Goal: Task Accomplishment & Management: Manage account settings

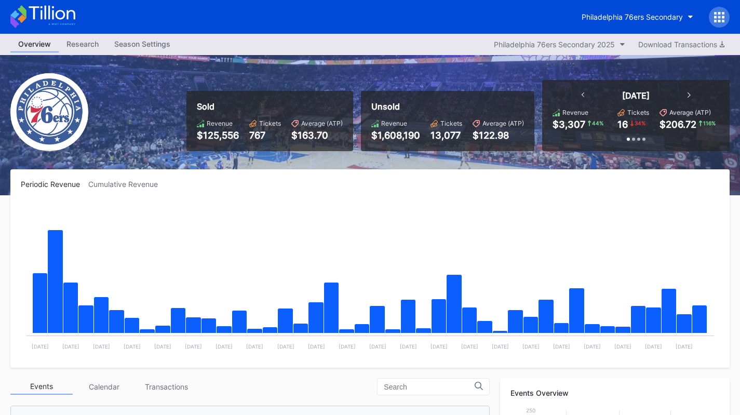
scroll to position [218, 0]
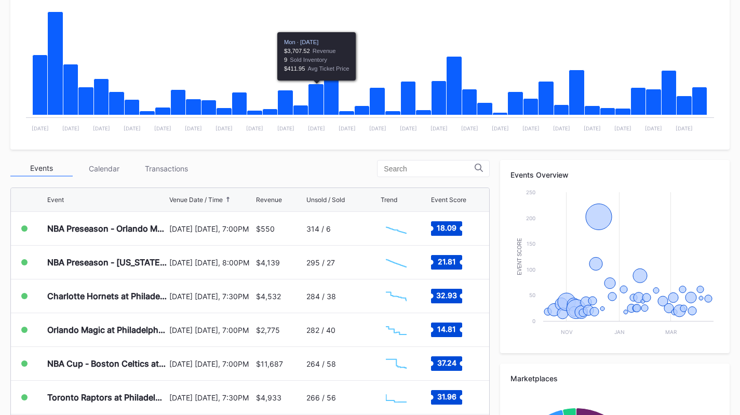
click at [161, 163] on div "Transactions" at bounding box center [166, 168] width 62 height 16
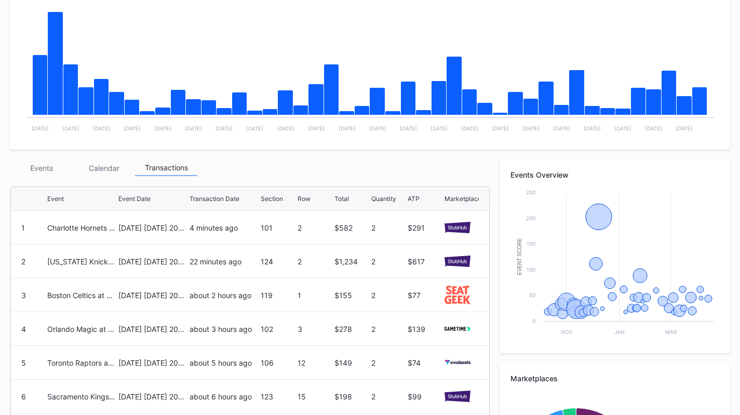
click at [49, 169] on div "Events" at bounding box center [41, 168] width 62 height 16
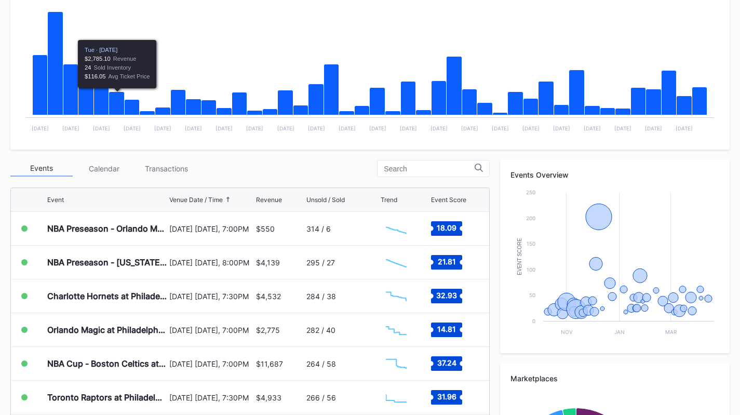
click at [166, 171] on div "Transactions" at bounding box center [166, 168] width 62 height 16
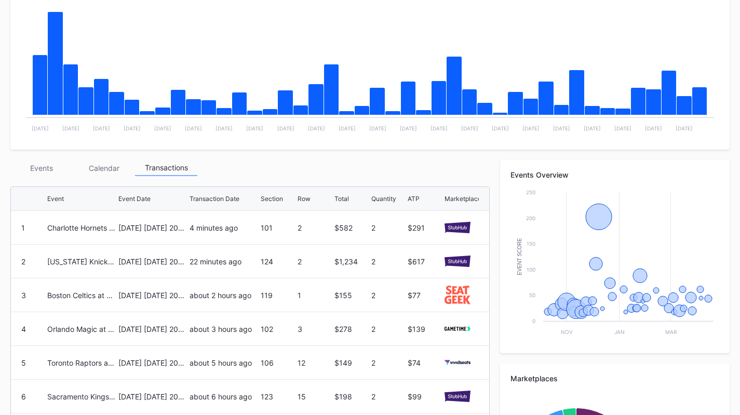
click at [189, 228] on div "4 minutes ago" at bounding box center [223, 227] width 69 height 9
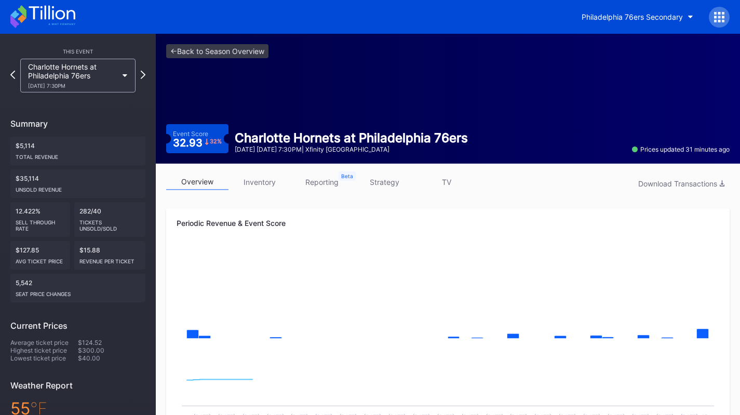
click at [262, 189] on link "inventory" at bounding box center [259, 182] width 62 height 16
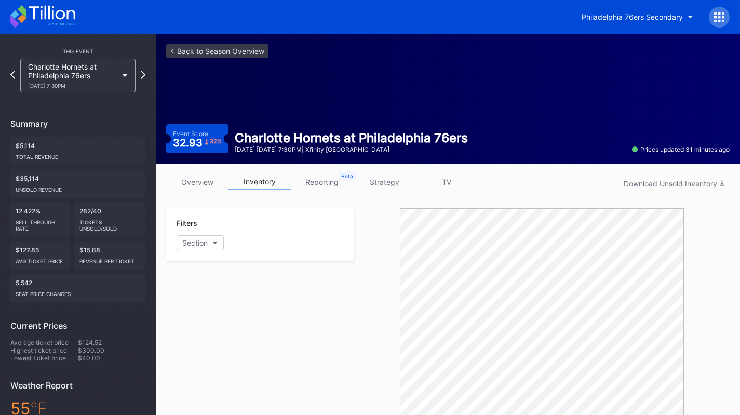
click at [204, 185] on link "overview" at bounding box center [197, 182] width 62 height 16
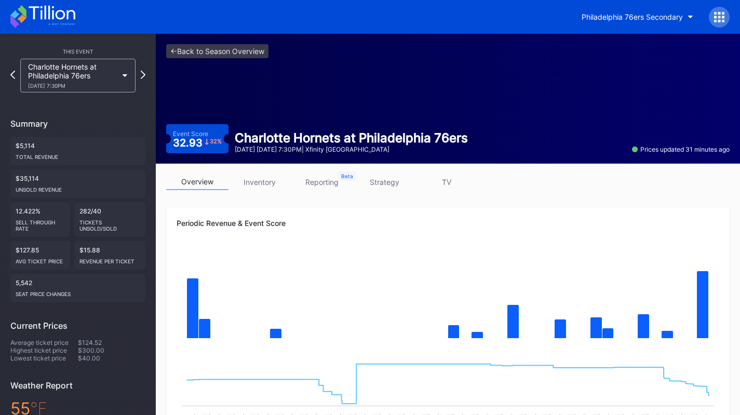
click at [385, 180] on link "strategy" at bounding box center [384, 182] width 62 height 16
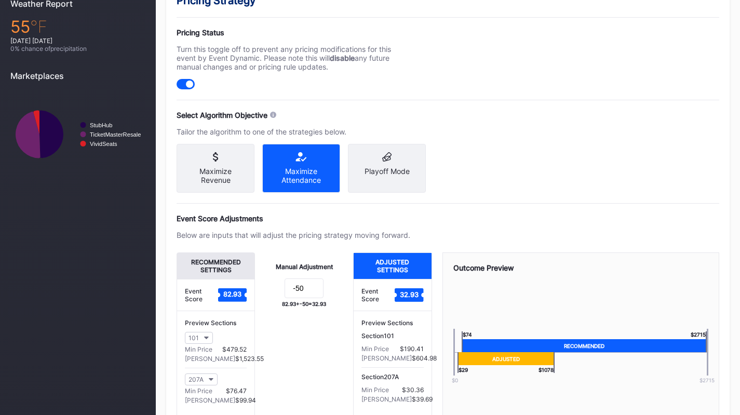
scroll to position [382, 0]
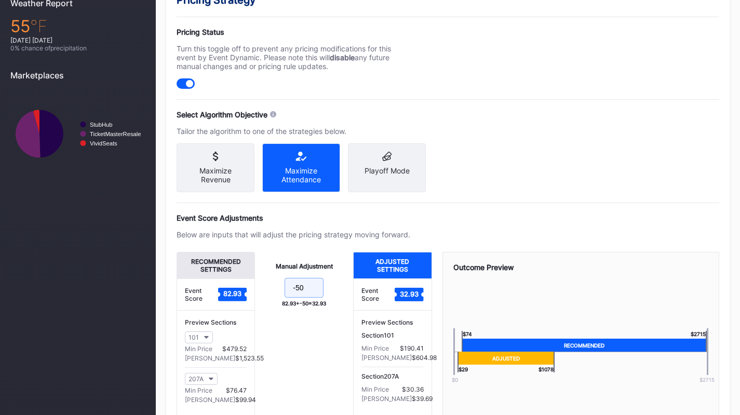
drag, startPoint x: 305, startPoint y: 292, endPoint x: 296, endPoint y: 292, distance: 8.8
click at [296, 292] on input "-50" at bounding box center [303, 288] width 39 height 20
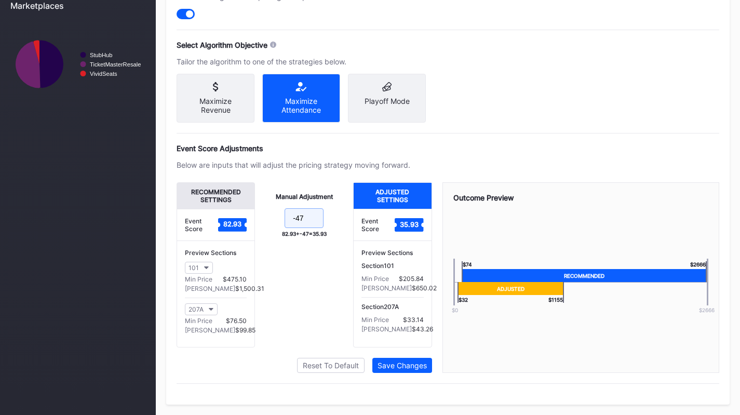
type input "-47"
click at [418, 363] on div "Save Changes" at bounding box center [401, 365] width 49 height 9
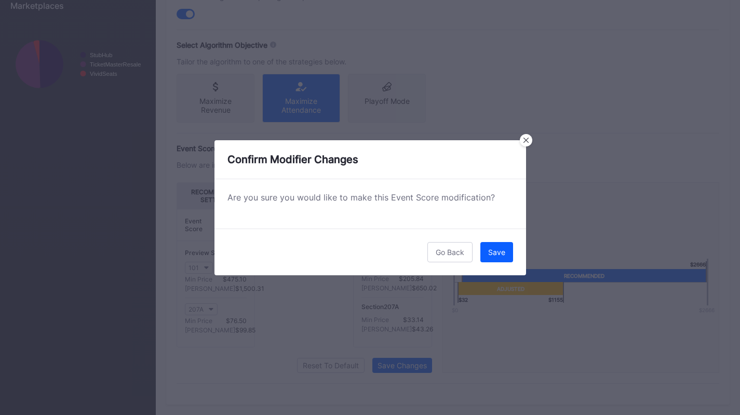
click at [495, 243] on button "Save" at bounding box center [496, 252] width 33 height 20
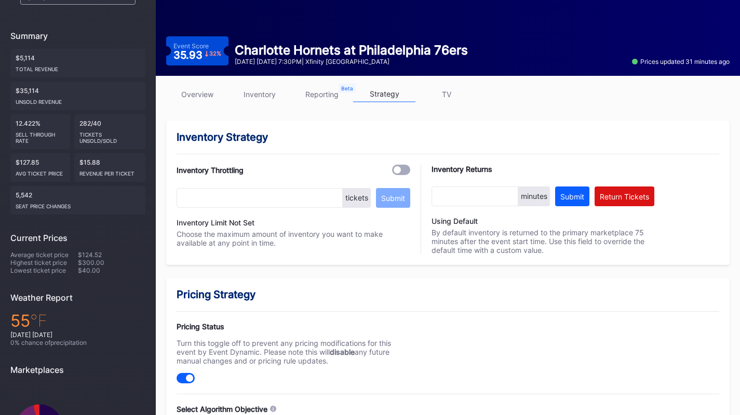
scroll to position [86, 0]
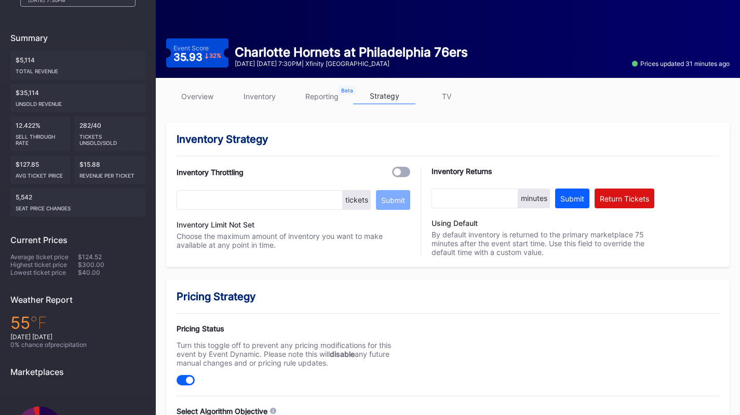
click at [272, 101] on link "inventory" at bounding box center [259, 96] width 62 height 16
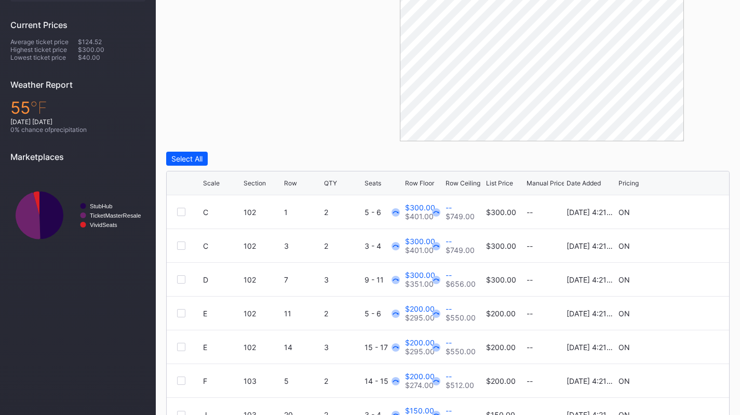
scroll to position [353, 0]
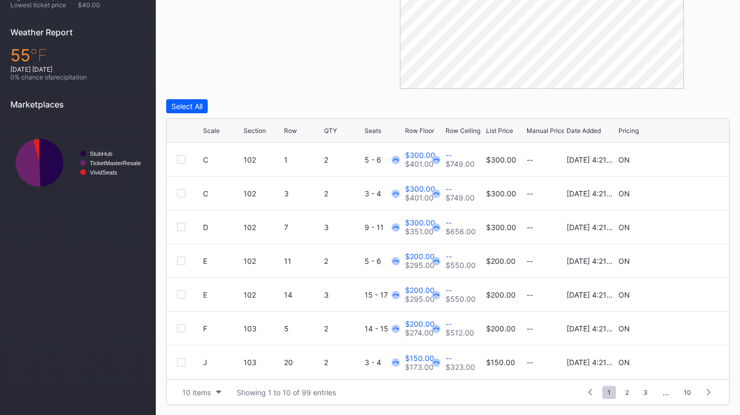
click at [217, 389] on button "10 items" at bounding box center [201, 392] width 49 height 14
click at [199, 369] on div "200 items" at bounding box center [202, 365] width 34 height 9
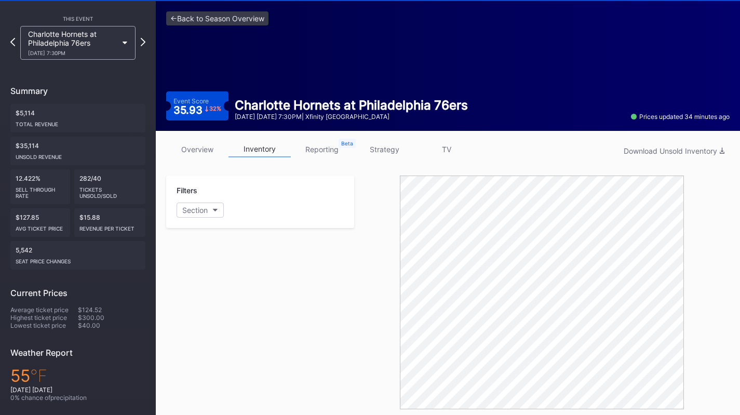
scroll to position [0, 0]
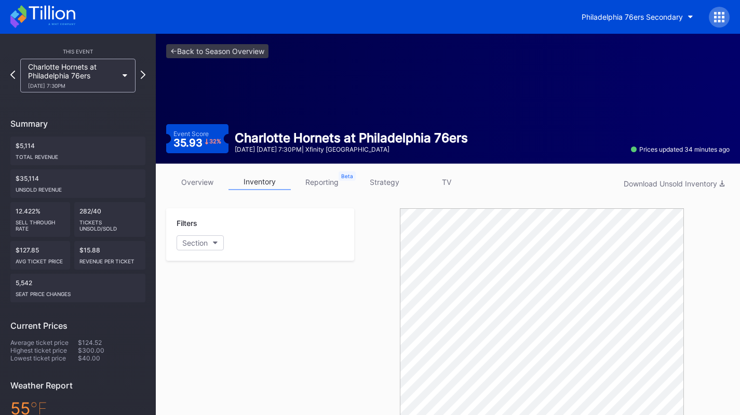
click at [393, 176] on link "strategy" at bounding box center [384, 182] width 62 height 16
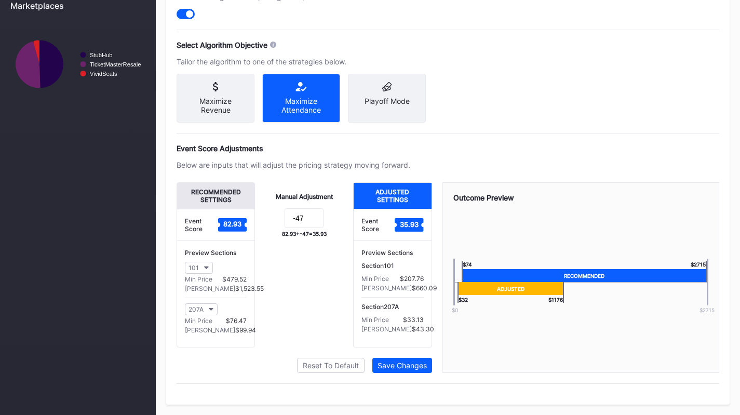
scroll to position [455, 0]
drag, startPoint x: 312, startPoint y: 227, endPoint x: 296, endPoint y: 222, distance: 16.4
click at [296, 222] on input "-47" at bounding box center [303, 218] width 39 height 20
type input "-20"
click at [392, 373] on button "Save Changes" at bounding box center [402, 365] width 60 height 15
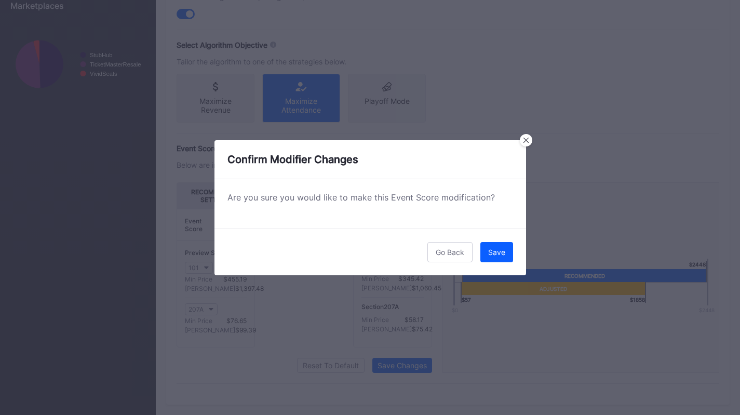
click at [494, 251] on div "Save" at bounding box center [496, 252] width 17 height 9
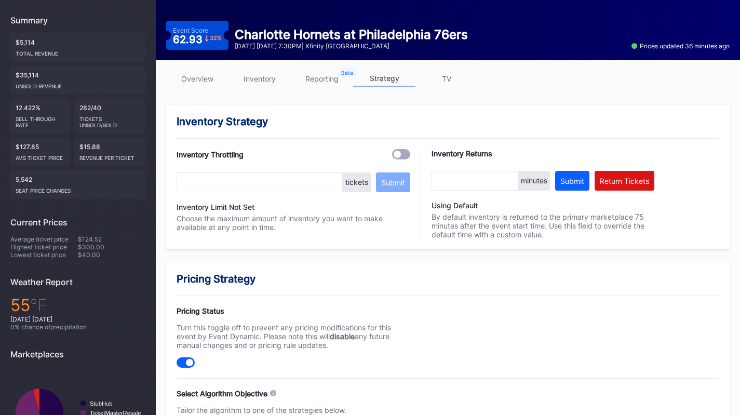
scroll to position [5, 0]
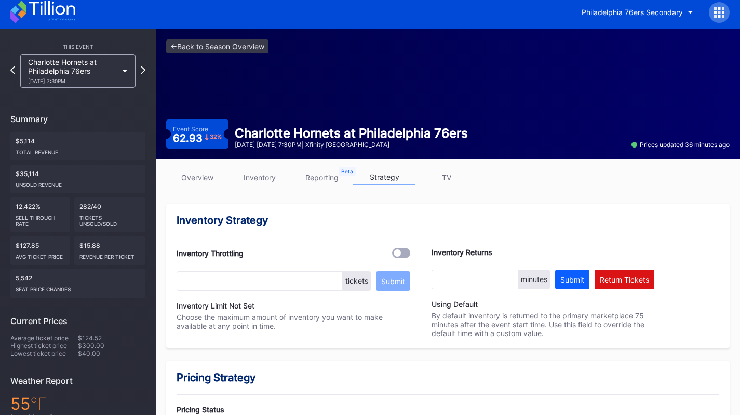
click at [180, 181] on link "overview" at bounding box center [197, 177] width 62 height 16
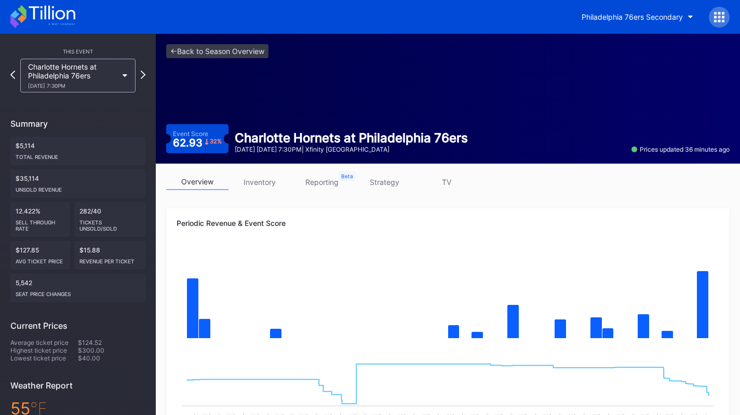
click at [375, 182] on link "strategy" at bounding box center [384, 182] width 62 height 16
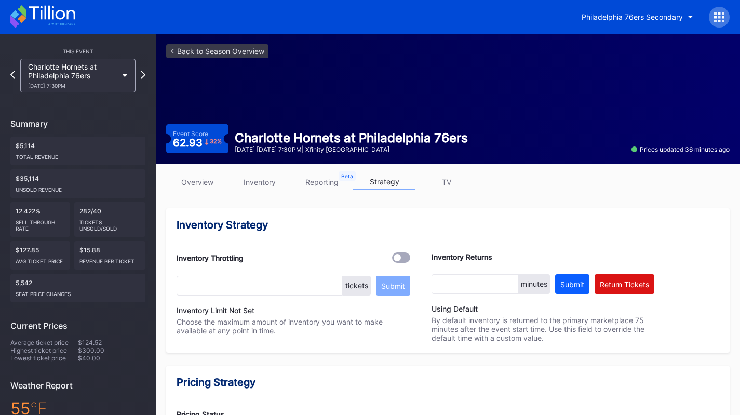
click at [69, 74] on div "Charlotte Hornets at Philadelphia 76ers [DATE] 7:30PM" at bounding box center [72, 75] width 89 height 26
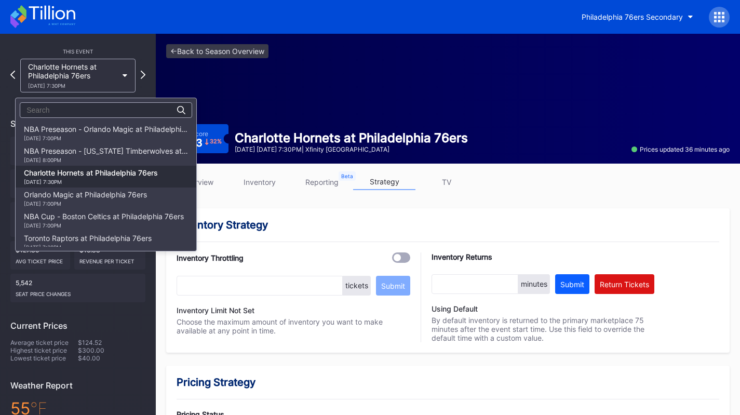
scroll to position [44, 0]
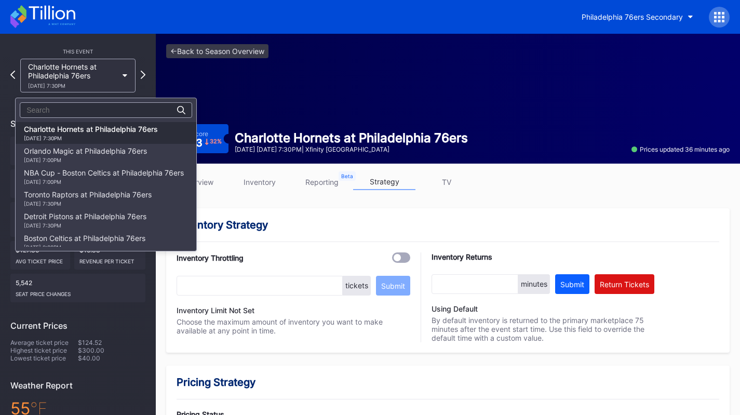
click at [79, 158] on div "[DATE] 7:00PM" at bounding box center [85, 160] width 123 height 6
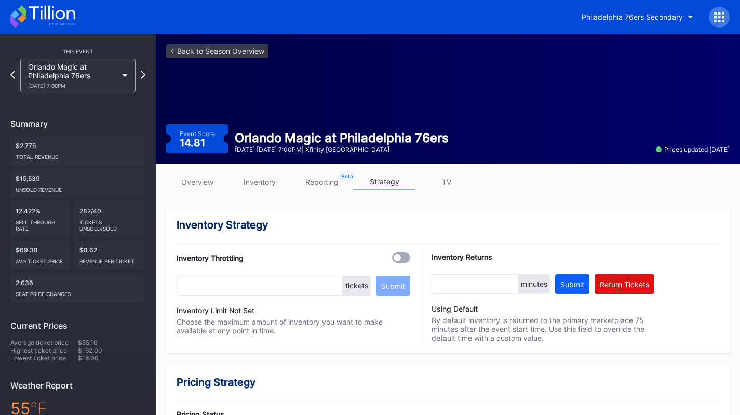
click at [92, 63] on div "Orlando Magic at Philadelphia 76ers [DATE] 7:00PM" at bounding box center [72, 75] width 89 height 26
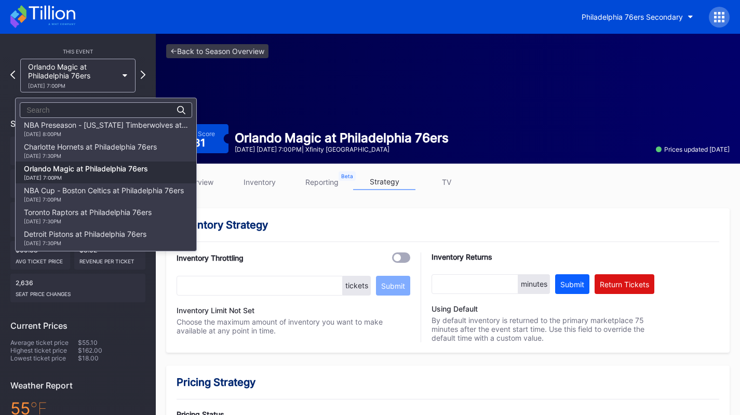
scroll to position [25, 0]
click at [92, 156] on div "[DATE] 7:30PM" at bounding box center [90, 156] width 133 height 6
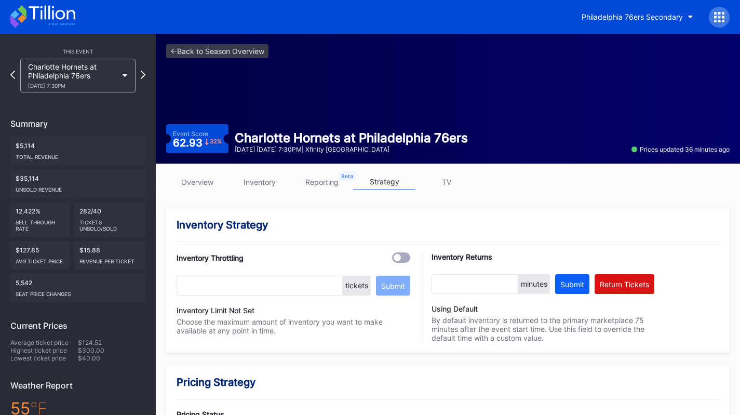
click at [267, 179] on link "inventory" at bounding box center [259, 182] width 62 height 16
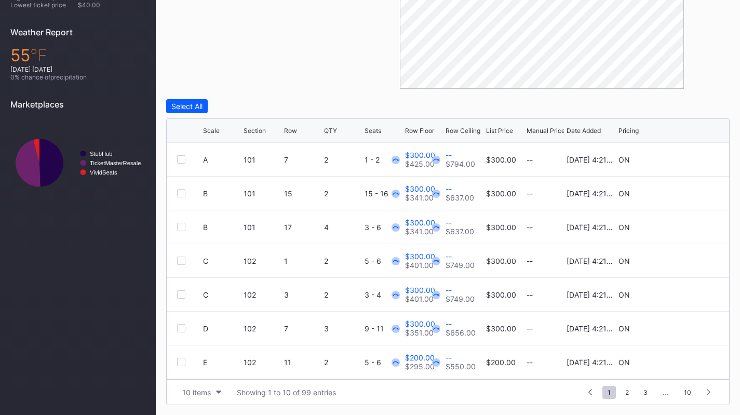
click at [424, 135] on div "Scale Section Row QTY Seats Row Floor Row Ceiling List Price Manual Price Date …" at bounding box center [448, 131] width 562 height 24
click at [423, 129] on div "Row Floor" at bounding box center [419, 131] width 29 height 8
click at [180, 155] on div at bounding box center [181, 159] width 8 height 8
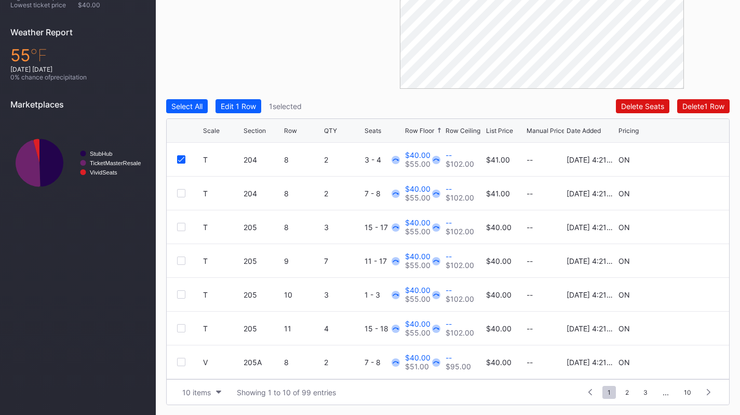
click at [184, 192] on div at bounding box center [181, 193] width 8 height 8
click at [178, 226] on div at bounding box center [181, 227] width 8 height 8
click at [180, 258] on div at bounding box center [181, 260] width 8 height 8
click at [180, 295] on div at bounding box center [181, 294] width 8 height 8
click at [180, 330] on div at bounding box center [181, 328] width 8 height 8
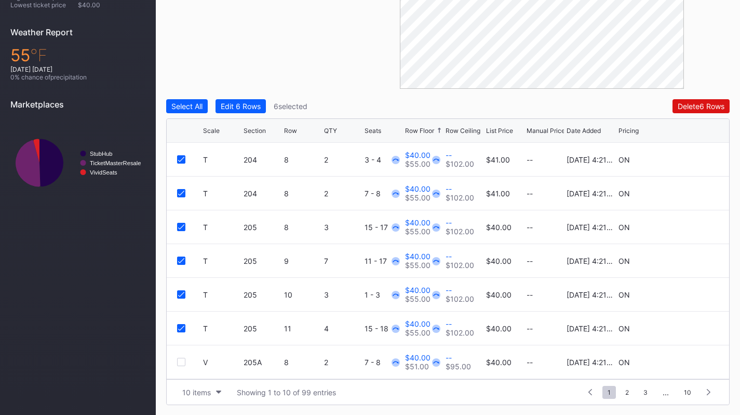
click at [182, 360] on div at bounding box center [181, 362] width 8 height 8
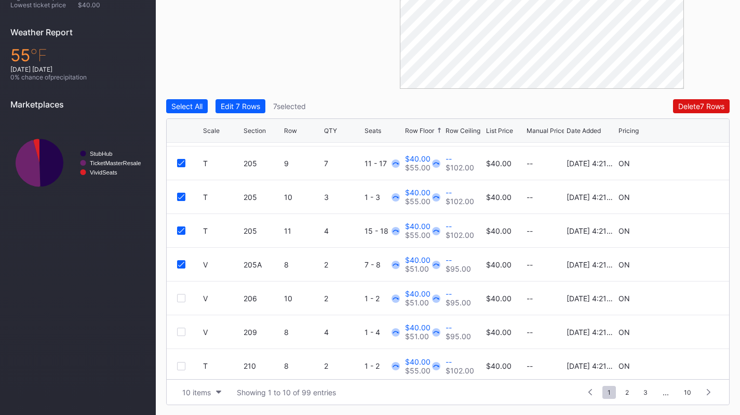
scroll to position [100, 0]
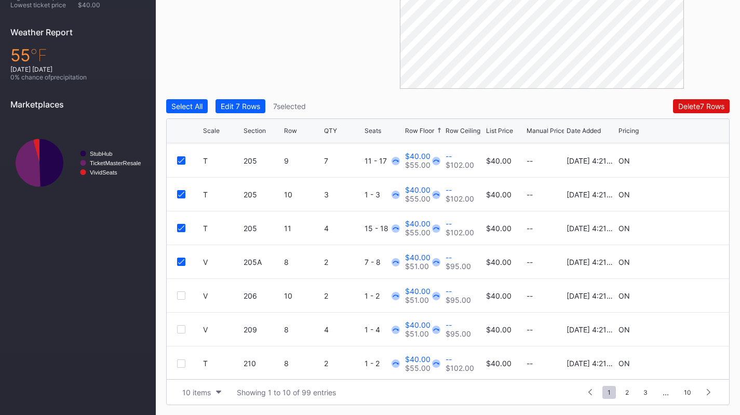
click at [182, 299] on div "V 206 10 2 1 - 2 $40.00 $51.00 -- $95.00 $40.00 -- [DATE] 4:21PM ON" at bounding box center [448, 296] width 562 height 34
click at [181, 297] on div at bounding box center [181, 295] width 8 height 8
click at [182, 335] on div "V 209 8 4 1 - 4 $40.00 $51.00 -- $95.00 $40.00 -- [DATE] 4:21PM ON" at bounding box center [448, 329] width 562 height 34
click at [182, 331] on div at bounding box center [181, 329] width 8 height 8
click at [182, 364] on div at bounding box center [181, 363] width 8 height 8
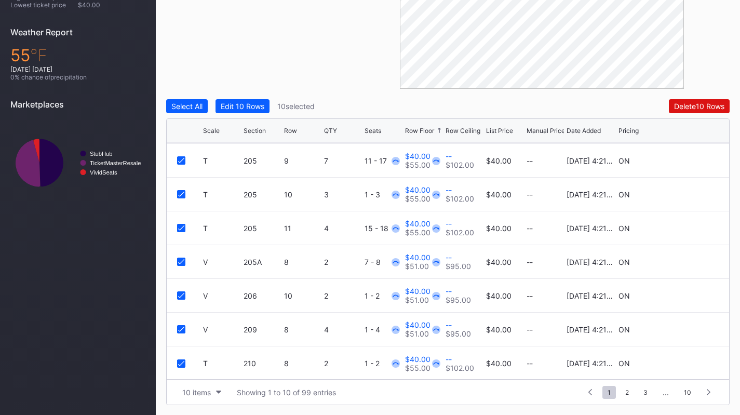
scroll to position [101, 0]
click at [194, 392] on div "10 items" at bounding box center [196, 392] width 29 height 9
click at [195, 369] on div "200 items" at bounding box center [202, 365] width 34 height 9
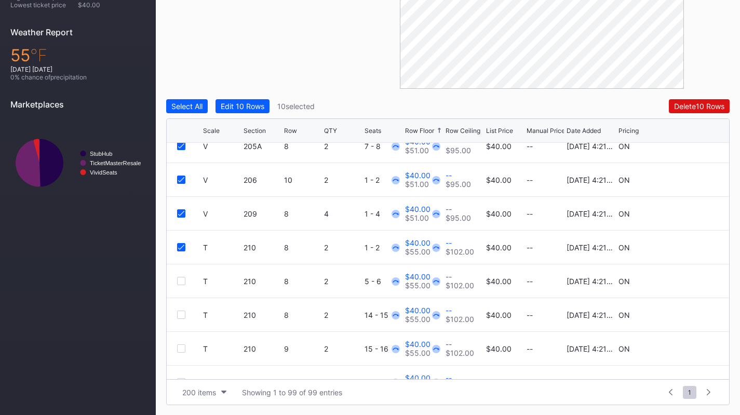
scroll to position [217, 0]
click at [181, 281] on div at bounding box center [181, 279] width 8 height 8
click at [182, 308] on div "T 210 8 2 14 - 15 $40.00 $55.00 -- $102.00 $40.00 -- [DATE] 4:21PM ON" at bounding box center [448, 313] width 562 height 34
click at [182, 311] on div at bounding box center [181, 313] width 8 height 8
click at [182, 347] on div at bounding box center [181, 347] width 8 height 8
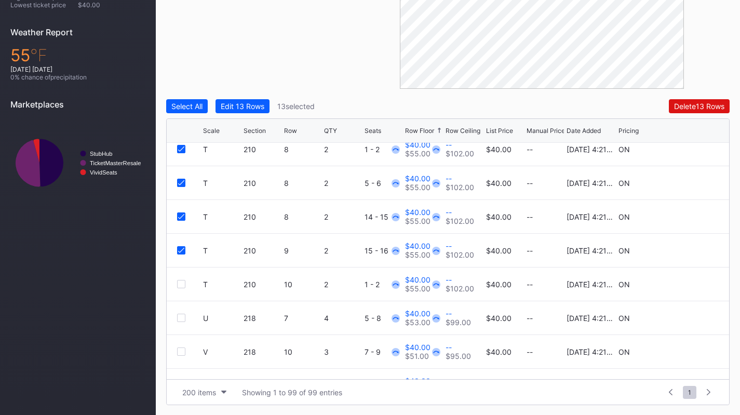
scroll to position [315, 0]
click at [183, 283] on div at bounding box center [181, 283] width 8 height 8
click at [183, 320] on div at bounding box center [181, 317] width 8 height 8
click at [182, 349] on div at bounding box center [181, 351] width 8 height 8
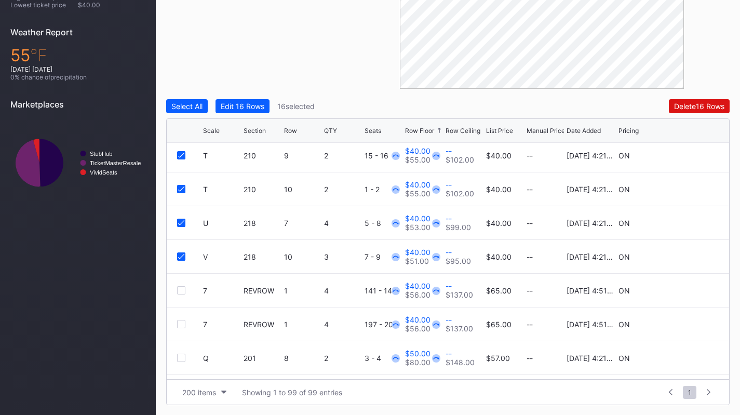
scroll to position [410, 0]
click at [184, 285] on div at bounding box center [181, 289] width 8 height 8
click at [180, 323] on div at bounding box center [181, 323] width 8 height 8
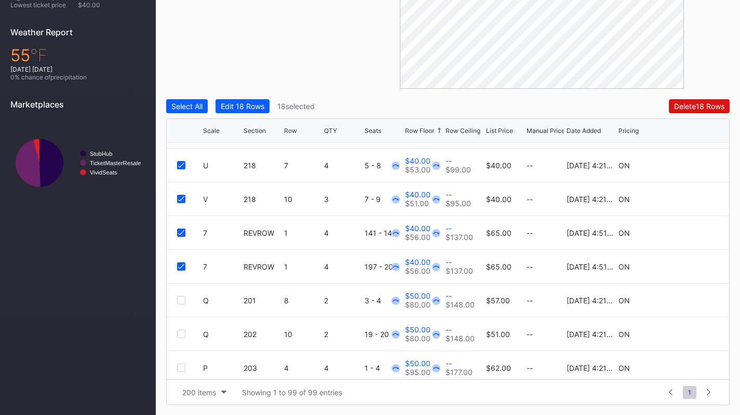
scroll to position [468, 0]
click at [260, 106] on div "Edit 18 Rows" at bounding box center [243, 106] width 44 height 9
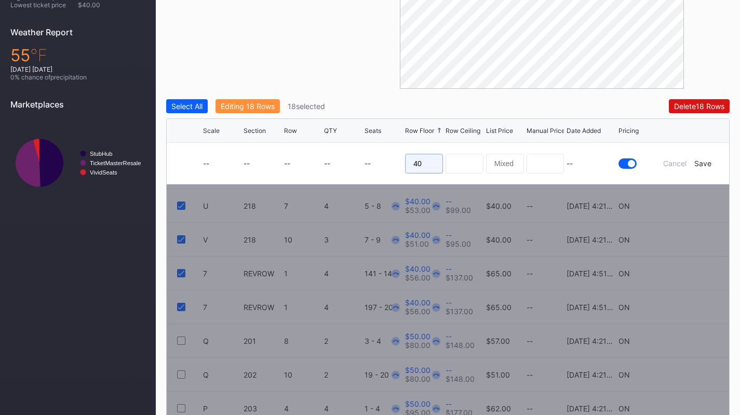
drag, startPoint x: 425, startPoint y: 162, endPoint x: 367, endPoint y: 140, distance: 61.5
click at [367, 140] on div "Scale Section Row QTY Seats Row Floor Row Ceiling List Price Manual Price Date …" at bounding box center [447, 282] width 563 height 328
click at [699, 160] on div "Save" at bounding box center [702, 163] width 17 height 9
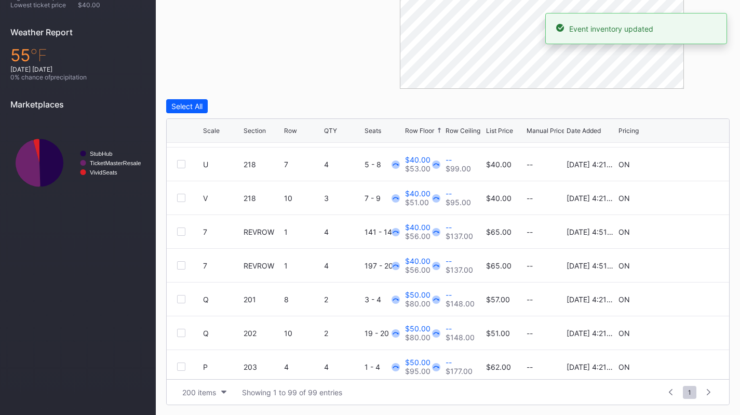
scroll to position [0, 0]
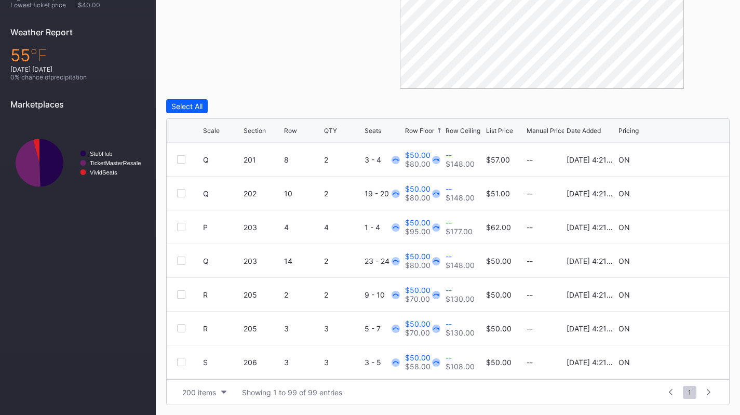
click at [181, 155] on div at bounding box center [181, 159] width 8 height 8
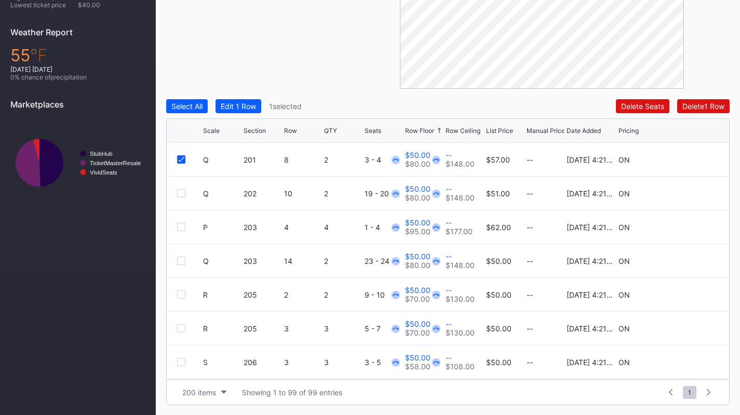
click at [180, 192] on div at bounding box center [181, 193] width 8 height 8
click at [179, 228] on div at bounding box center [181, 227] width 8 height 8
click at [180, 257] on div at bounding box center [181, 260] width 8 height 8
click at [183, 289] on div "R 205 2 2 9 - 10 $50.00 $70.00 -- $130.00 $50.00 -- [DATE] 4:21PM ON" at bounding box center [448, 295] width 562 height 34
click at [183, 292] on div at bounding box center [181, 294] width 8 height 8
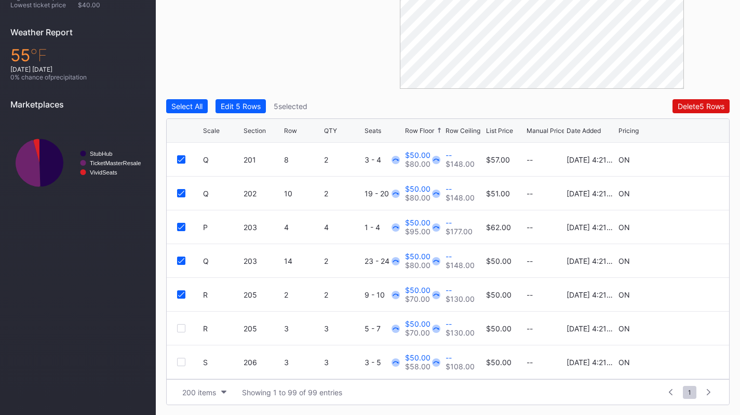
click at [180, 324] on div at bounding box center [181, 328] width 8 height 8
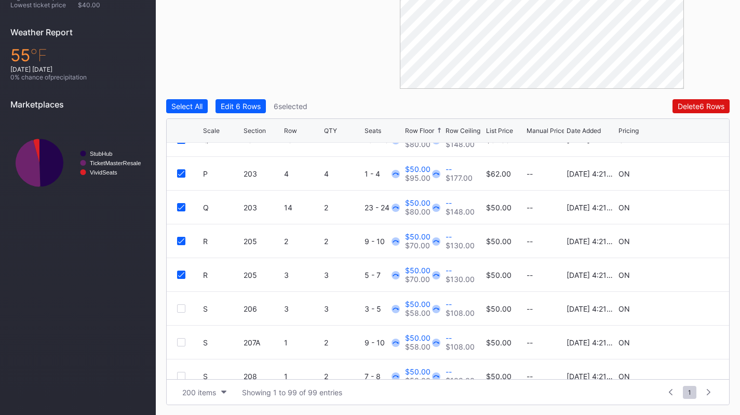
scroll to position [59, 0]
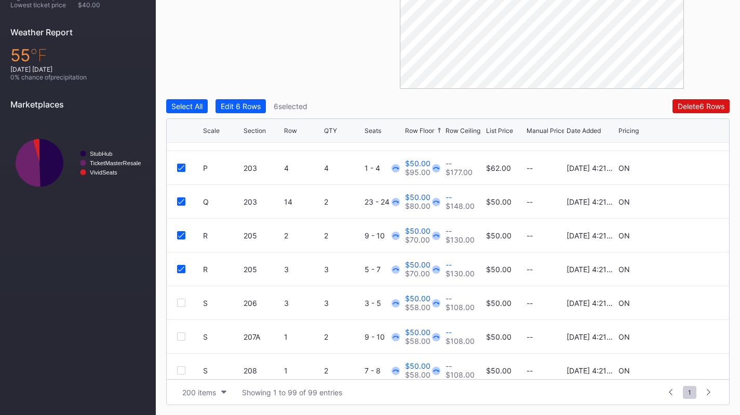
click at [183, 299] on div at bounding box center [181, 302] width 8 height 8
click at [183, 334] on div at bounding box center [181, 336] width 8 height 8
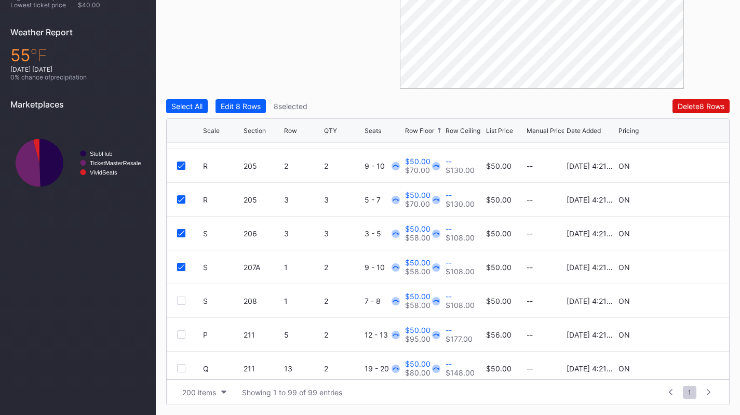
scroll to position [129, 0]
click at [180, 305] on div "S 208 1 2 7 - 8 $50.00 $58.00 -- $108.00 $50.00 -- [DATE] 4:21PM ON" at bounding box center [448, 300] width 562 height 34
click at [180, 301] on div at bounding box center [181, 300] width 8 height 8
click at [182, 334] on div at bounding box center [181, 334] width 8 height 8
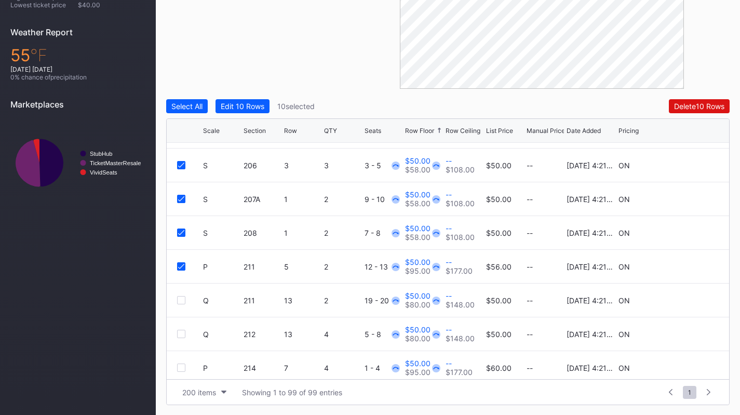
click at [179, 298] on div at bounding box center [181, 300] width 8 height 8
click at [180, 333] on div at bounding box center [181, 334] width 8 height 8
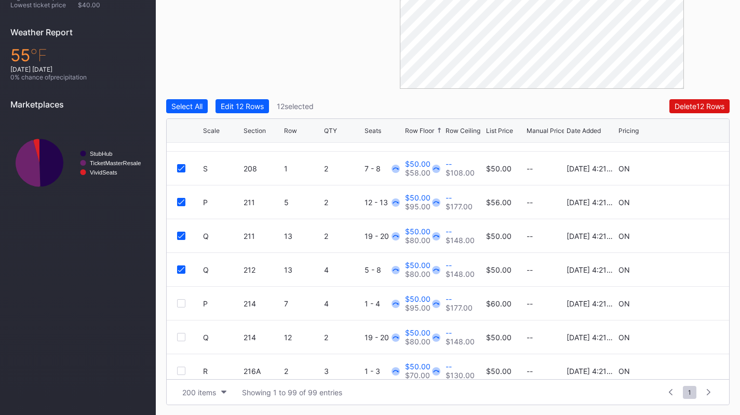
click at [180, 310] on div "P 214 7 4 1 - 4 $50.00 $95.00 -- $177.00 $60.00 -- [DATE] 4:21PM ON" at bounding box center [448, 304] width 562 height 34
click at [180, 304] on div at bounding box center [181, 303] width 8 height 8
click at [180, 338] on div at bounding box center [181, 337] width 8 height 8
click at [180, 367] on div at bounding box center [181, 370] width 8 height 8
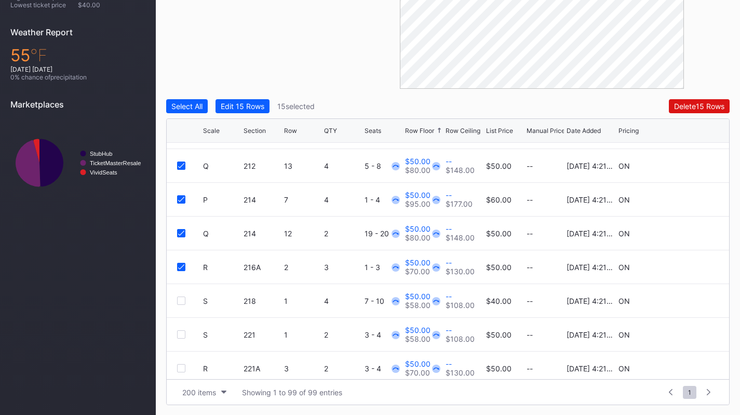
scroll to position [366, 0]
click at [182, 297] on div at bounding box center [181, 299] width 8 height 8
click at [181, 328] on div "S 221 1 2 3 - 4 $50.00 $58.00 -- $108.00 $50.00 -- [DATE] 4:21PM ON" at bounding box center [448, 334] width 562 height 34
click at [181, 332] on div at bounding box center [181, 333] width 8 height 8
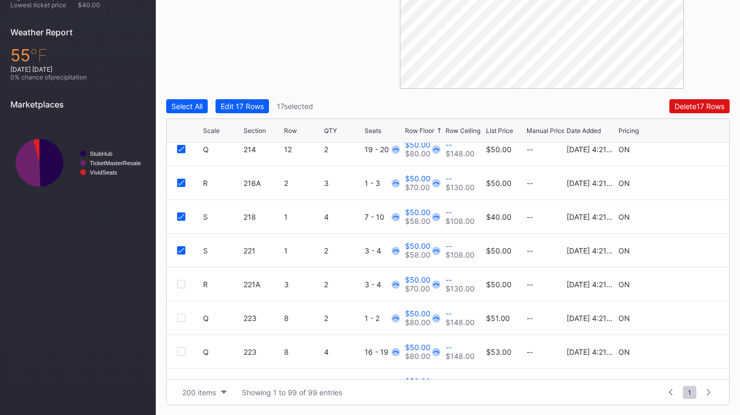
click at [179, 284] on div at bounding box center [181, 284] width 8 height 8
click at [182, 319] on div at bounding box center [181, 317] width 8 height 8
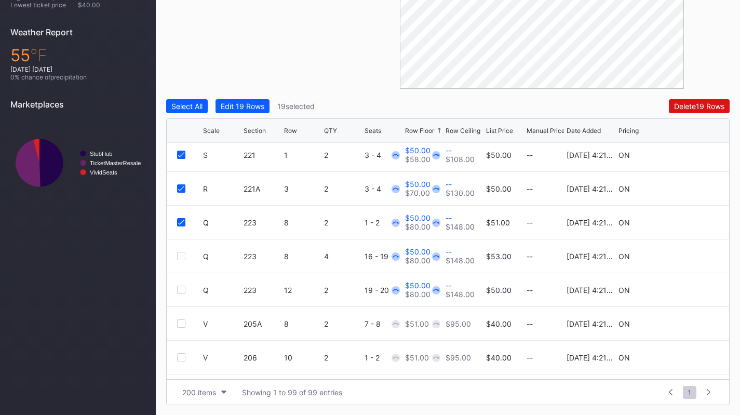
scroll to position [545, 0]
click at [180, 254] on div at bounding box center [181, 255] width 8 height 8
click at [180, 285] on div at bounding box center [181, 288] width 8 height 8
click at [229, 107] on div "Edit 21 Rows" at bounding box center [242, 106] width 43 height 9
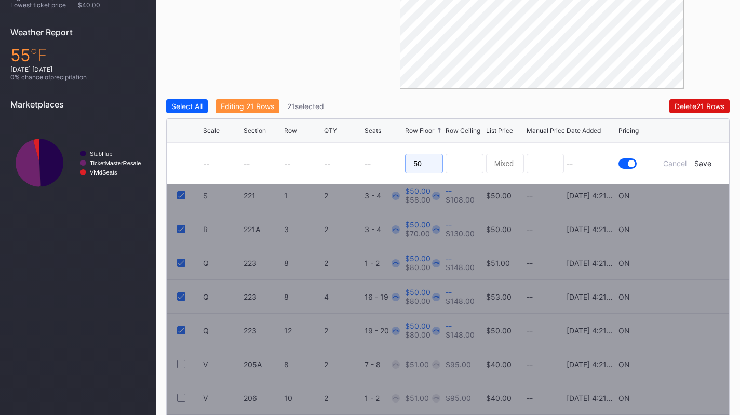
click at [431, 168] on input "50" at bounding box center [424, 164] width 38 height 20
click at [707, 163] on div "Save" at bounding box center [702, 163] width 17 height 9
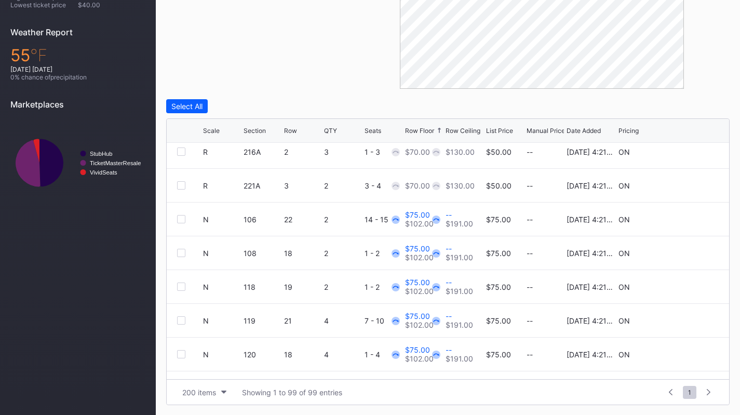
scroll to position [853, 0]
click at [190, 215] on div at bounding box center [190, 217] width 26 height 8
click at [179, 216] on div at bounding box center [181, 217] width 8 height 8
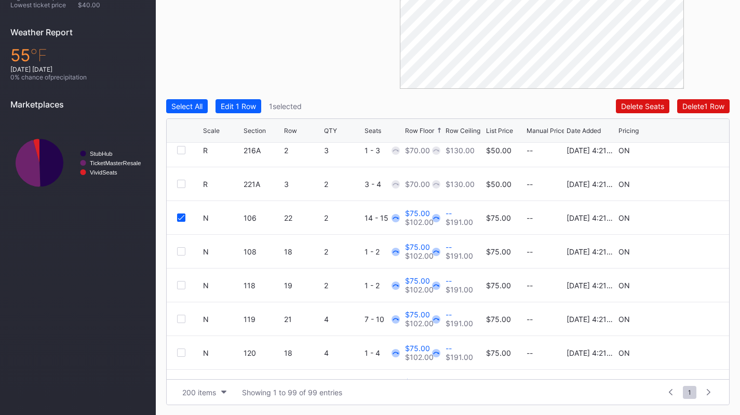
click at [180, 254] on div at bounding box center [181, 251] width 8 height 8
click at [182, 289] on div "N 118 19 2 1 - 2 $75.00 $102.00 -- $191.00 $75.00 -- [DATE] 4:21PM ON" at bounding box center [448, 285] width 562 height 34
click at [179, 283] on div at bounding box center [181, 285] width 8 height 8
click at [182, 315] on div at bounding box center [181, 319] width 8 height 8
click at [184, 351] on div at bounding box center [181, 352] width 8 height 8
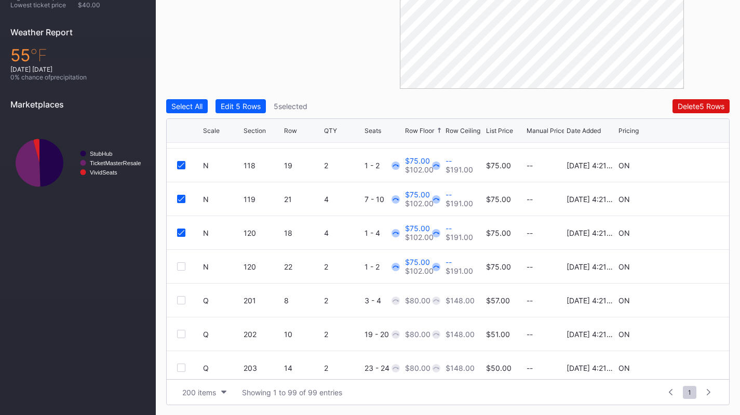
scroll to position [976, 0]
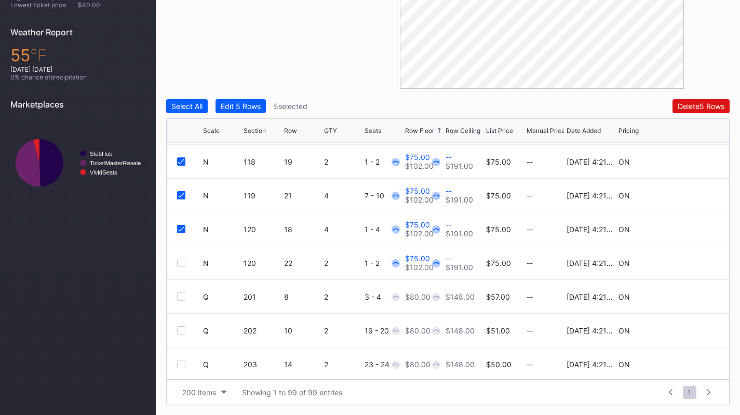
click at [178, 257] on div "N 120 22 2 1 - 2 $75.00 $102.00 -- $191.00 $75.00 -- [DATE] 4:21PM ON" at bounding box center [448, 263] width 562 height 34
click at [180, 263] on div at bounding box center [181, 262] width 8 height 8
click at [219, 203] on div "N" at bounding box center [222, 195] width 38 height 33
click at [243, 106] on div "Edit 6 Rows" at bounding box center [241, 106] width 40 height 9
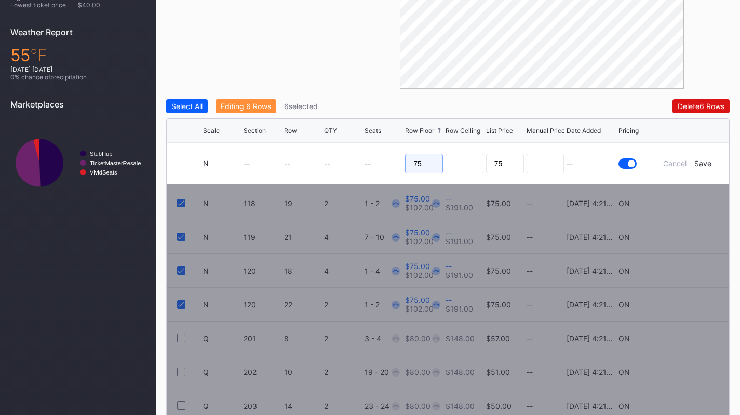
click at [418, 161] on input "75" at bounding box center [424, 164] width 38 height 20
click at [705, 167] on form "N -- -- -- -- 75 -- Cancel Save" at bounding box center [460, 163] width 515 height 41
click at [703, 162] on div "Save" at bounding box center [702, 163] width 17 height 9
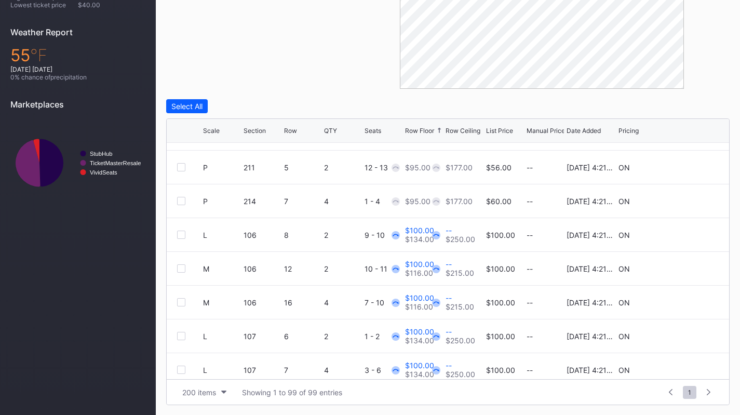
scroll to position [1241, 0]
click at [182, 230] on div at bounding box center [181, 234] width 8 height 8
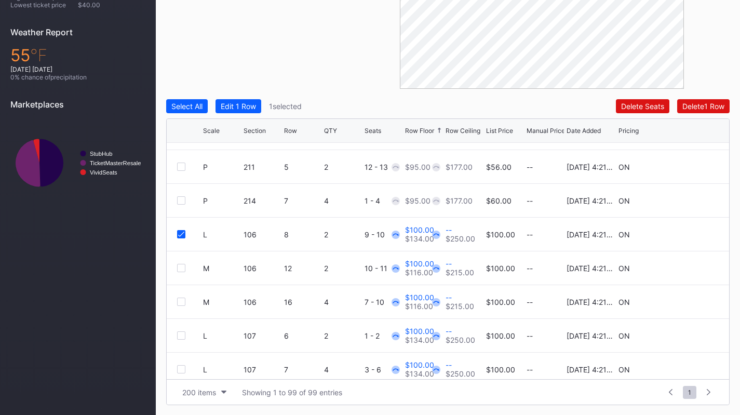
click at [180, 265] on div at bounding box center [181, 268] width 8 height 8
click at [178, 302] on div at bounding box center [181, 301] width 8 height 8
click at [183, 335] on div at bounding box center [181, 335] width 8 height 8
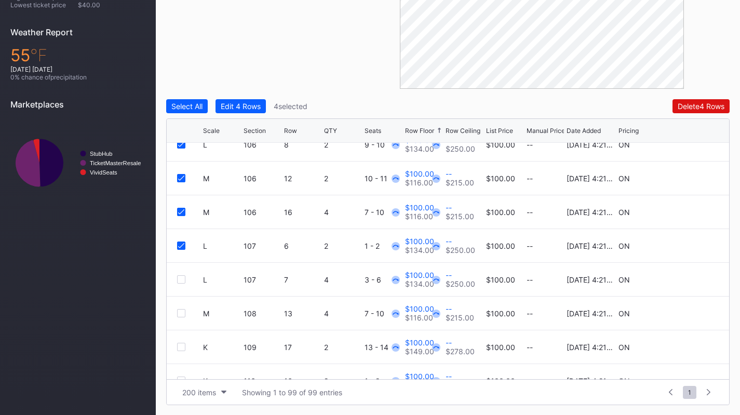
scroll to position [1332, 0]
click at [180, 279] on div at bounding box center [181, 278] width 8 height 8
click at [180, 309] on div at bounding box center [181, 311] width 8 height 8
click at [185, 346] on div at bounding box center [181, 345] width 8 height 8
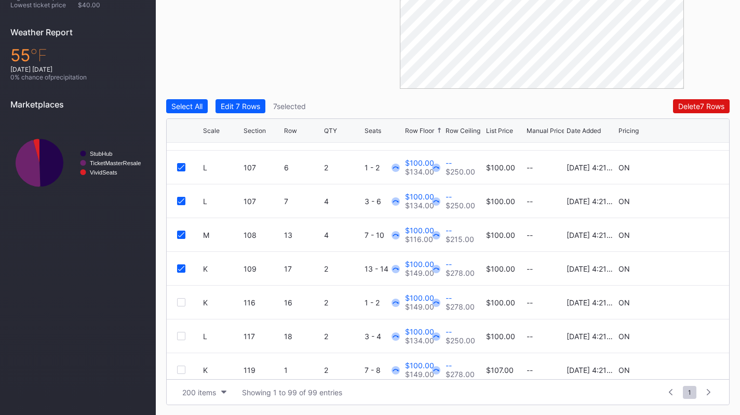
scroll to position [1410, 0]
click at [180, 302] on div at bounding box center [181, 301] width 8 height 8
click at [177, 332] on div at bounding box center [181, 335] width 8 height 8
click at [184, 367] on div at bounding box center [181, 369] width 8 height 8
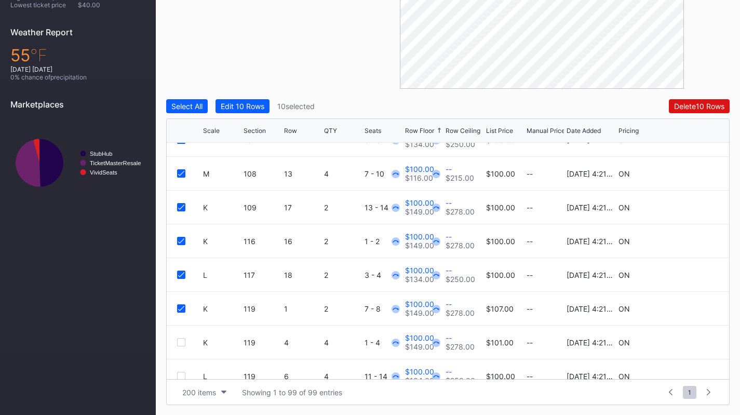
scroll to position [1495, 0]
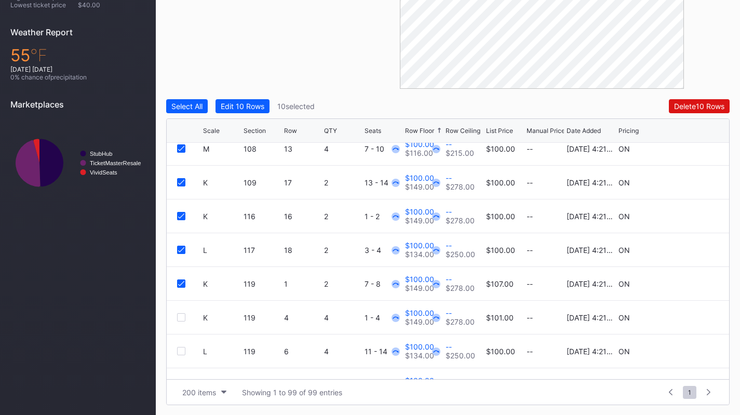
click at [180, 316] on div at bounding box center [181, 317] width 8 height 8
click at [181, 349] on div at bounding box center [181, 351] width 8 height 8
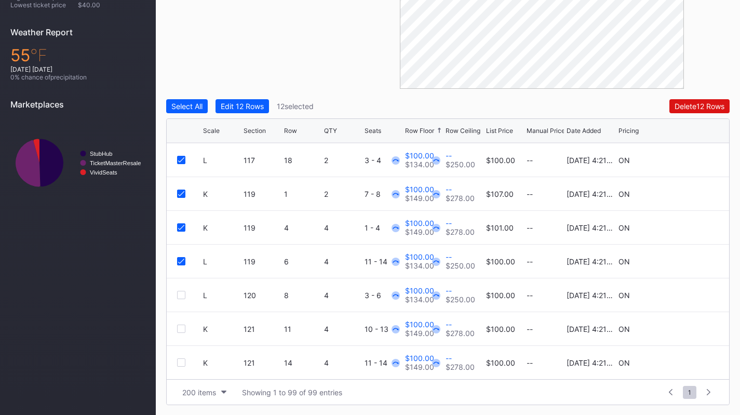
scroll to position [1586, 0]
click at [180, 294] on div at bounding box center [181, 294] width 8 height 8
click at [180, 331] on div at bounding box center [181, 328] width 8 height 8
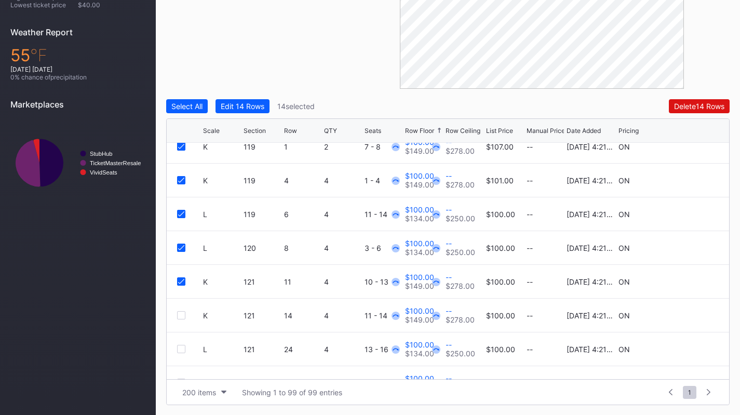
scroll to position [1640, 0]
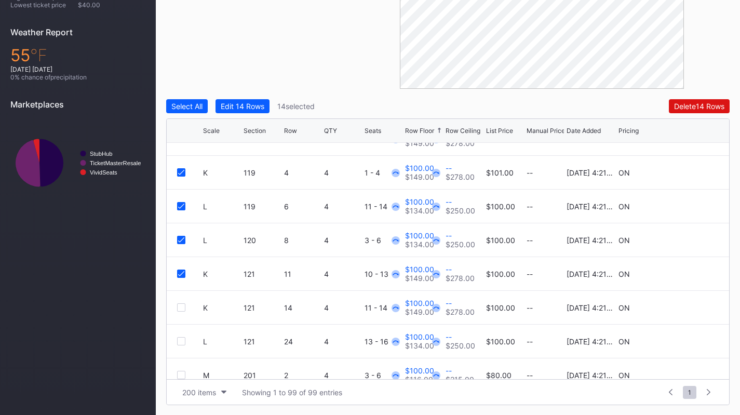
click at [183, 305] on div at bounding box center [181, 307] width 8 height 8
click at [182, 339] on div at bounding box center [181, 341] width 8 height 8
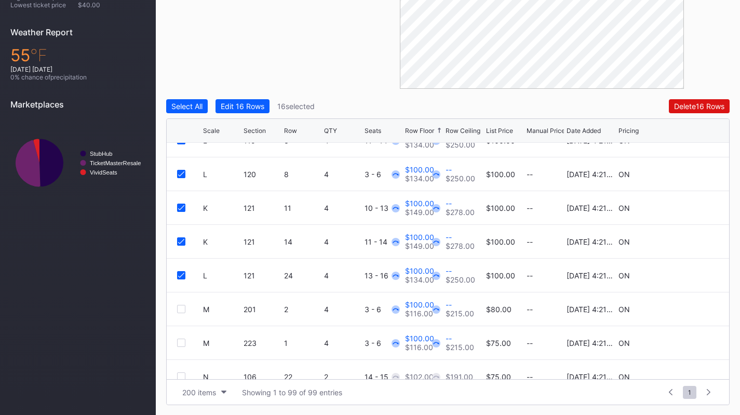
scroll to position [1707, 0]
click at [179, 306] on div at bounding box center [181, 308] width 8 height 8
click at [182, 342] on div at bounding box center [181, 342] width 8 height 8
click at [255, 114] on div "Select All Edit 18 Rows 18 selected Delete 18 Rows Scale Section Row QTY Seats …" at bounding box center [447, 252] width 563 height 306
click at [253, 104] on div "Edit 18 Rows" at bounding box center [243, 106] width 44 height 9
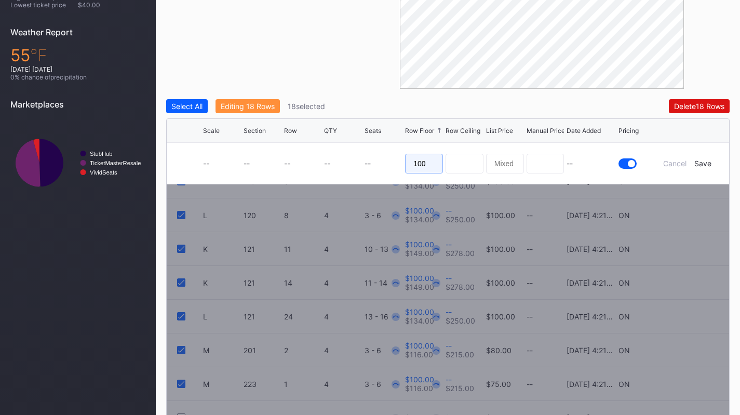
click at [429, 163] on input "100" at bounding box center [424, 164] width 38 height 20
click at [702, 166] on div "Save" at bounding box center [702, 163] width 17 height 9
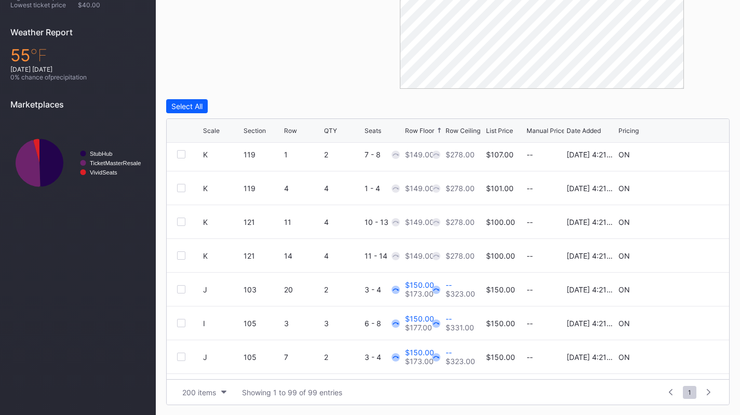
scroll to position [2057, 0]
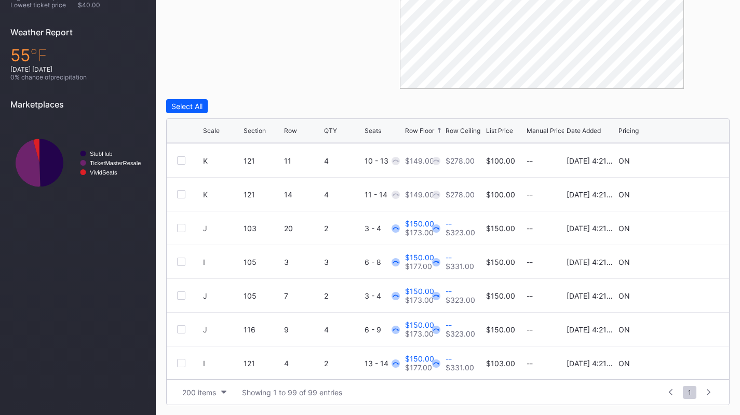
click at [179, 226] on div at bounding box center [181, 228] width 8 height 8
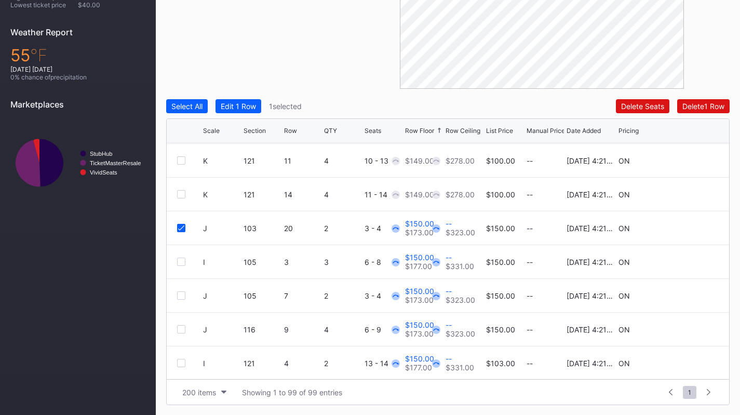
click at [183, 260] on div at bounding box center [181, 261] width 8 height 8
click at [183, 296] on div at bounding box center [181, 295] width 8 height 8
click at [182, 325] on div at bounding box center [181, 329] width 8 height 8
click at [182, 366] on div "I 121 4 2 13 - 14 $150.00 $177.00 -- $331.00 $103.00 -- [DATE] 4:21PM ON" at bounding box center [448, 363] width 562 height 34
click at [182, 364] on div at bounding box center [181, 363] width 8 height 8
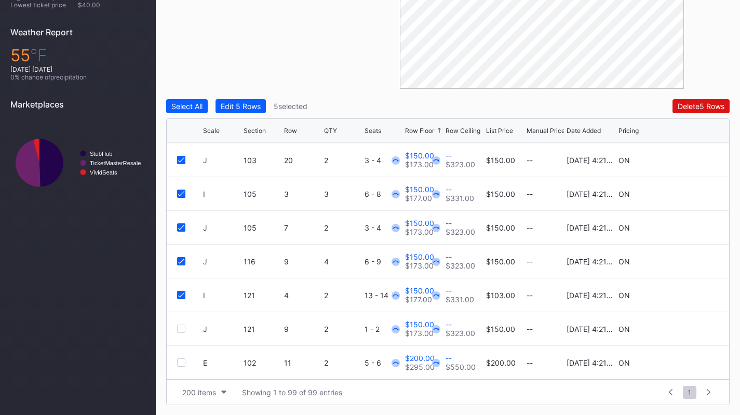
scroll to position [2160, 0]
click at [180, 290] on div at bounding box center [181, 294] width 8 height 8
click at [180, 326] on div at bounding box center [181, 327] width 8 height 8
click at [180, 361] on div at bounding box center [181, 361] width 8 height 8
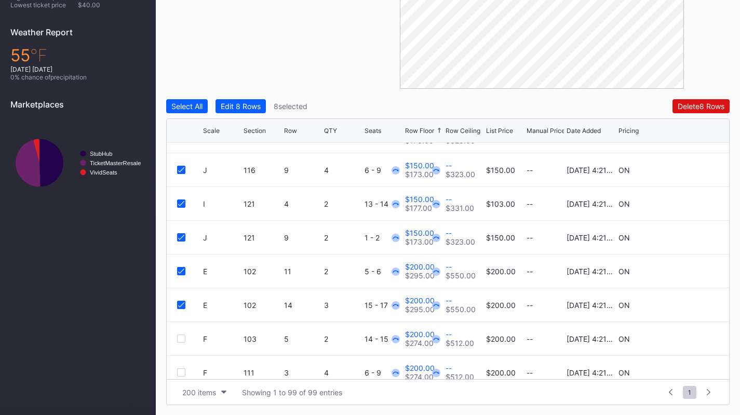
scroll to position [2248, 0]
click at [181, 306] on div at bounding box center [181, 306] width 8 height 8
click at [182, 338] on div at bounding box center [181, 340] width 8 height 8
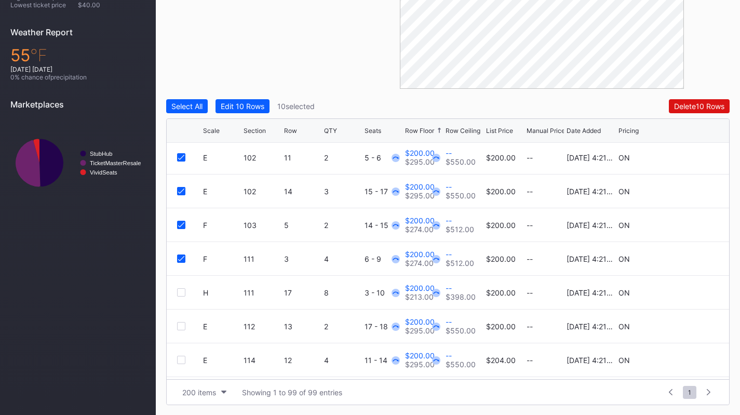
scroll to position [2338, 0]
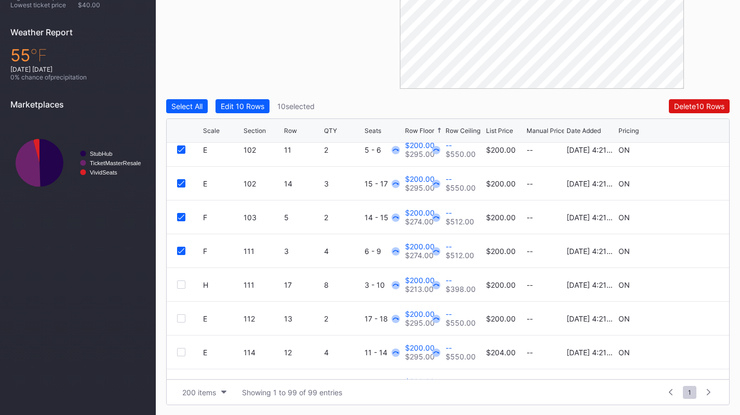
click at [182, 283] on div at bounding box center [181, 284] width 8 height 8
click at [181, 318] on div at bounding box center [181, 318] width 8 height 8
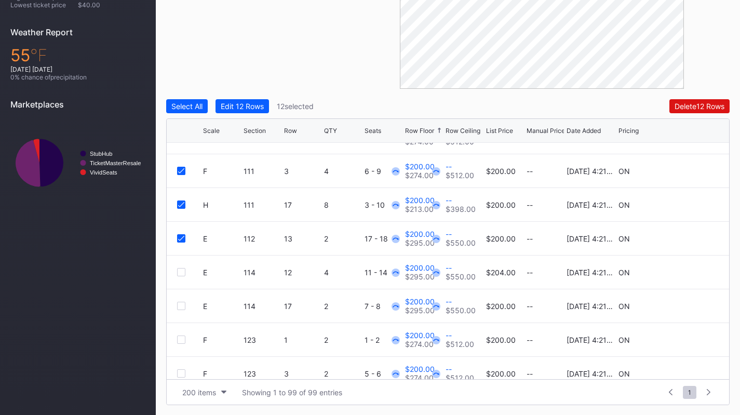
scroll to position [2421, 0]
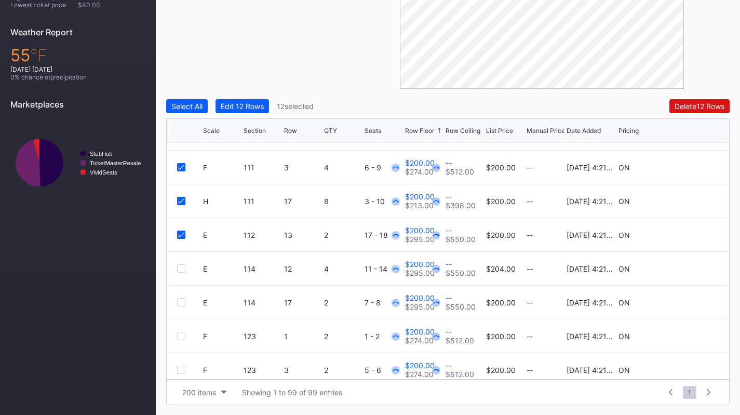
click at [180, 267] on div at bounding box center [181, 268] width 8 height 8
click at [181, 304] on div at bounding box center [181, 302] width 8 height 8
click at [182, 334] on div at bounding box center [181, 336] width 8 height 8
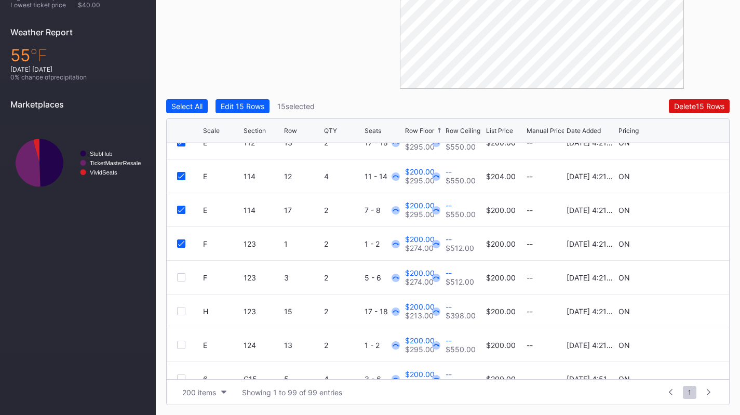
scroll to position [2543, 0]
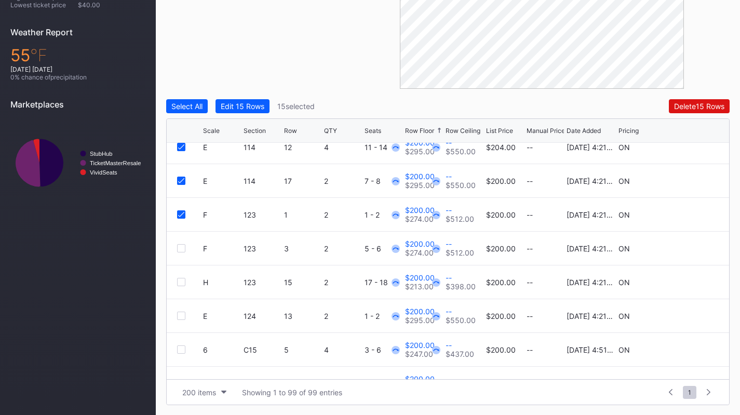
click at [182, 247] on div at bounding box center [181, 248] width 8 height 8
click at [181, 279] on div at bounding box center [181, 282] width 8 height 8
click at [183, 314] on div at bounding box center [181, 315] width 8 height 8
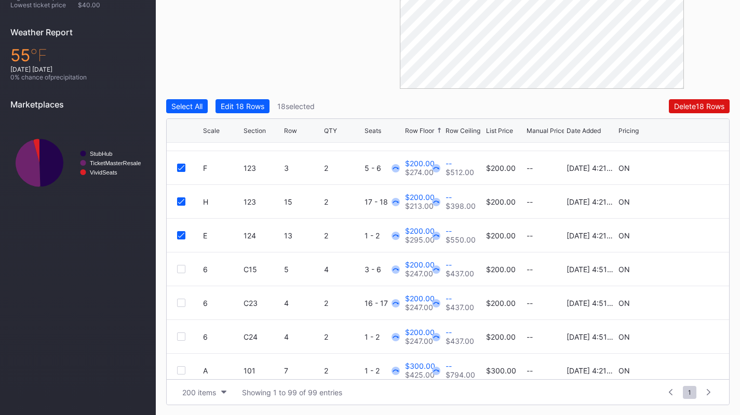
scroll to position [2624, 0]
click at [180, 271] on div at bounding box center [181, 268] width 8 height 8
click at [183, 303] on div at bounding box center [181, 302] width 8 height 8
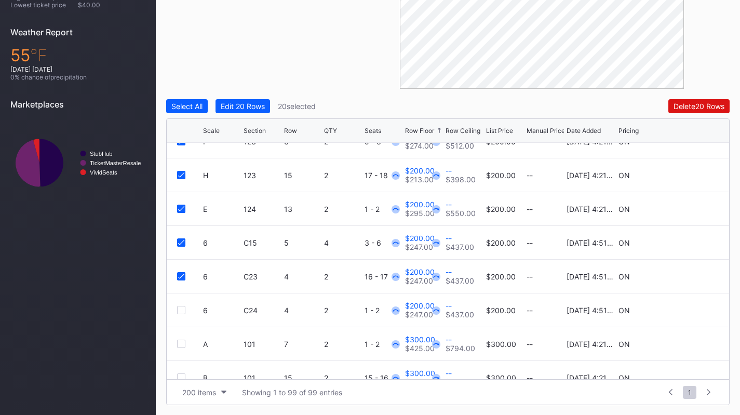
scroll to position [2652, 0]
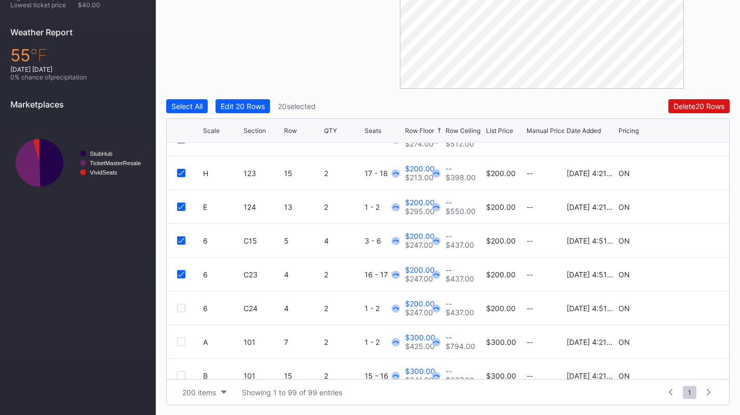
click at [182, 306] on div at bounding box center [181, 308] width 8 height 8
click at [182, 339] on div at bounding box center [181, 341] width 8 height 8
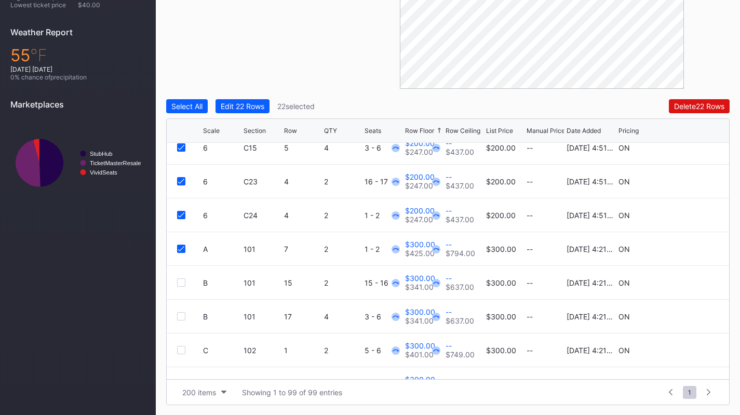
scroll to position [2752, 0]
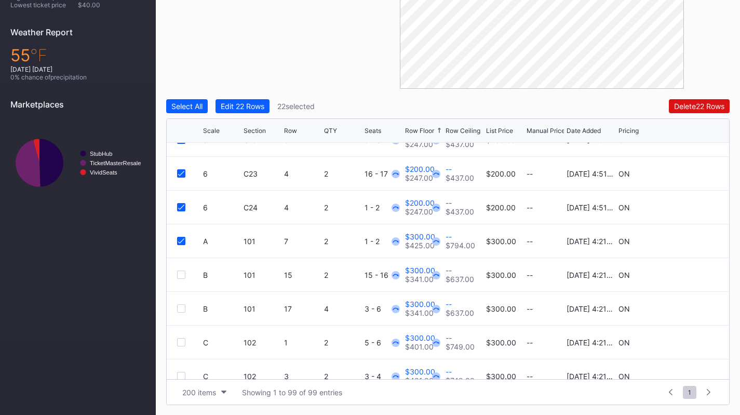
click at [181, 241] on icon at bounding box center [181, 240] width 6 height 5
click at [258, 102] on div "Edit 21 Rows" at bounding box center [242, 106] width 43 height 9
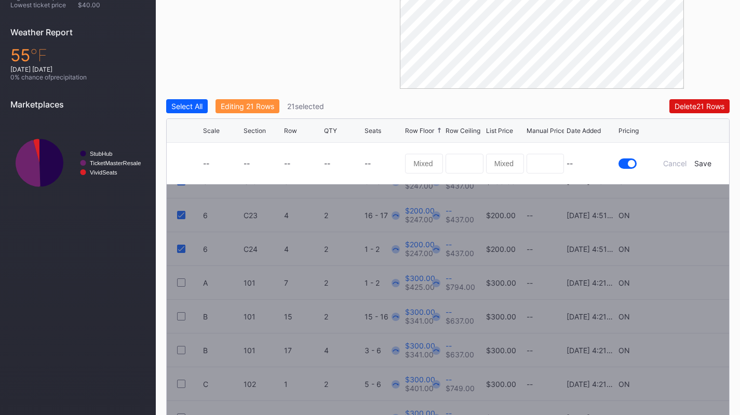
click at [681, 159] on div "Cancel" at bounding box center [674, 163] width 23 height 9
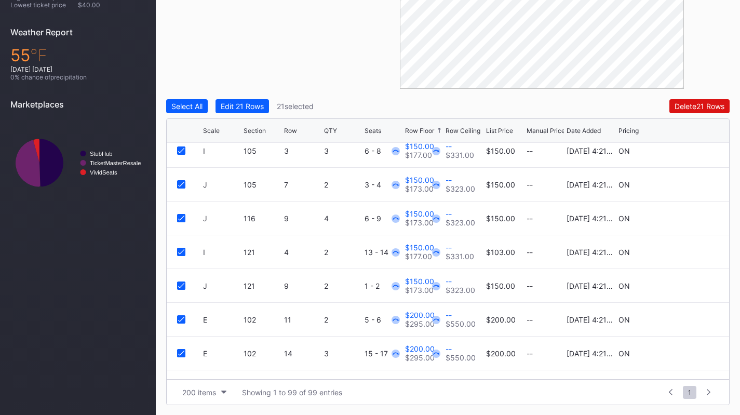
scroll to position [2168, 0]
click at [183, 281] on div at bounding box center [181, 285] width 8 height 8
click at [183, 249] on icon at bounding box center [181, 251] width 6 height 5
click at [181, 215] on icon at bounding box center [181, 217] width 6 height 5
click at [182, 185] on icon at bounding box center [181, 183] width 6 height 5
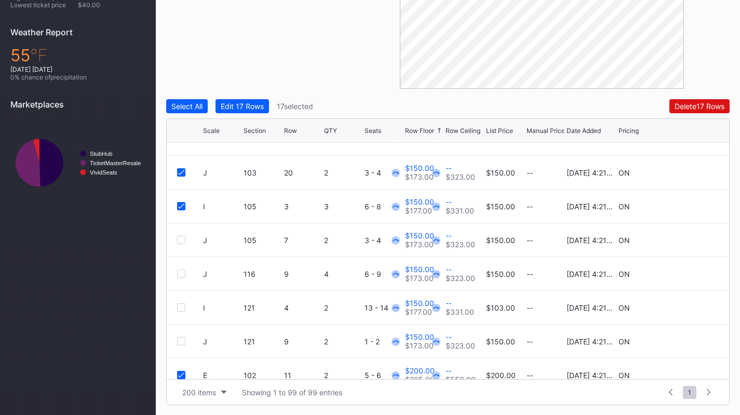
scroll to position [2112, 0]
click at [181, 204] on icon at bounding box center [181, 206] width 6 height 5
click at [180, 172] on icon at bounding box center [181, 172] width 6 height 5
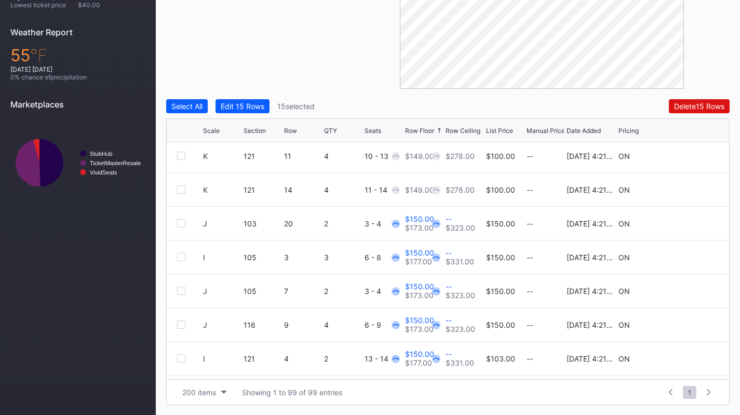
scroll to position [2061, 0]
click at [244, 110] on div "Edit 15 Rows" at bounding box center [243, 106] width 44 height 9
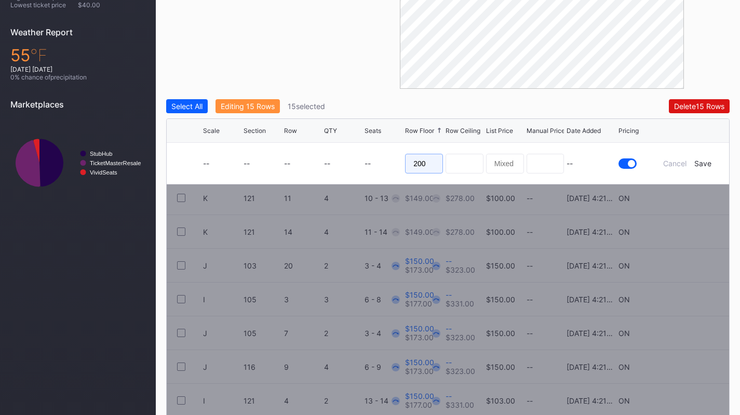
click at [420, 158] on input "200" at bounding box center [424, 164] width 38 height 20
click at [700, 161] on div "Save" at bounding box center [702, 163] width 17 height 9
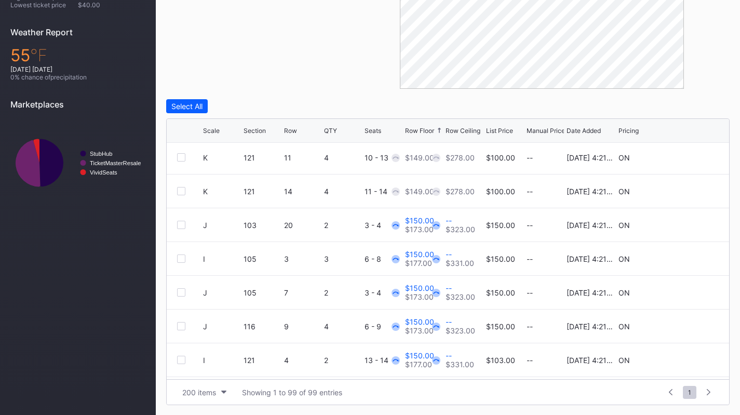
scroll to position [2082, 0]
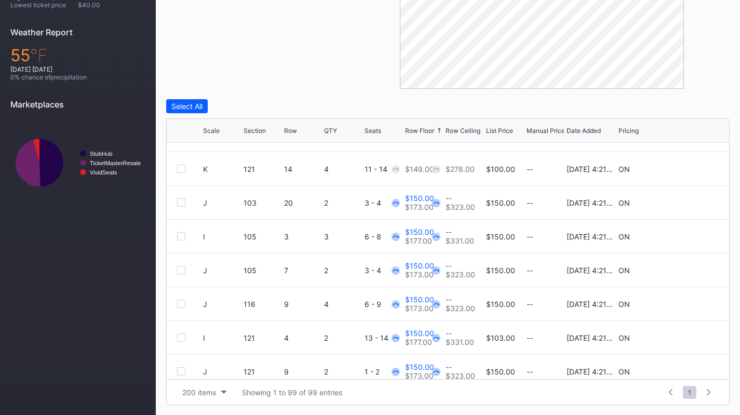
click at [178, 203] on div at bounding box center [181, 202] width 8 height 8
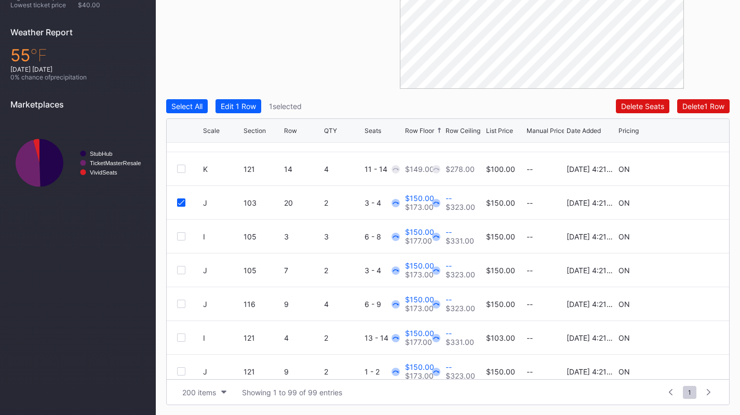
click at [179, 235] on div at bounding box center [181, 236] width 8 height 8
click at [182, 270] on div at bounding box center [181, 270] width 8 height 8
click at [184, 303] on div at bounding box center [181, 303] width 8 height 8
click at [182, 338] on div at bounding box center [181, 337] width 8 height 8
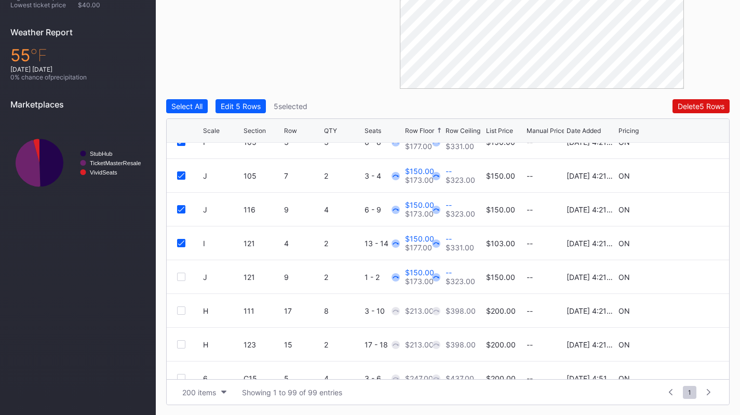
scroll to position [2177, 0]
click at [183, 277] on div at bounding box center [181, 276] width 8 height 8
click at [254, 110] on div "Edit 6 Rows" at bounding box center [241, 106] width 40 height 9
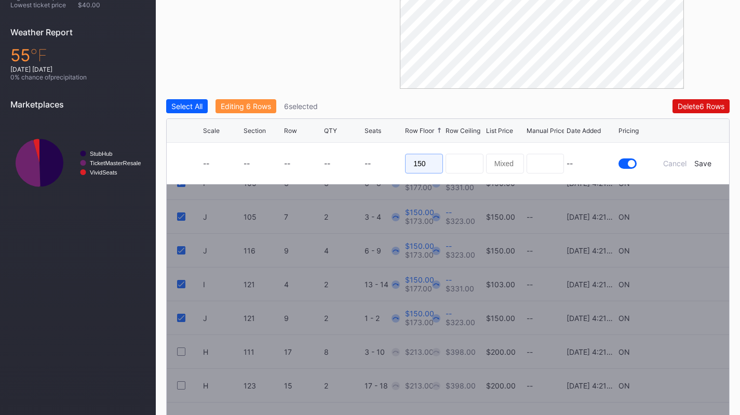
click at [426, 165] on input "150" at bounding box center [424, 164] width 38 height 20
click at [705, 165] on div "Save" at bounding box center [702, 163] width 17 height 9
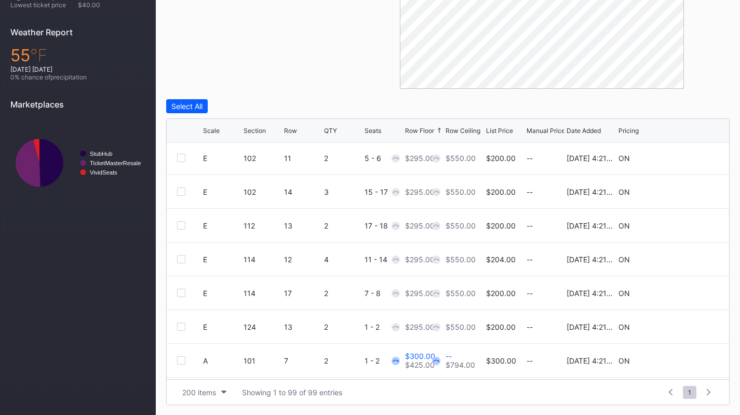
scroll to position [2770, 0]
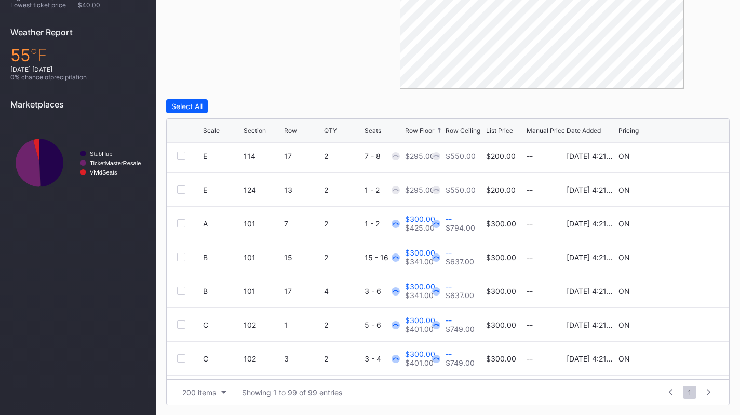
click at [183, 225] on div at bounding box center [181, 223] width 8 height 8
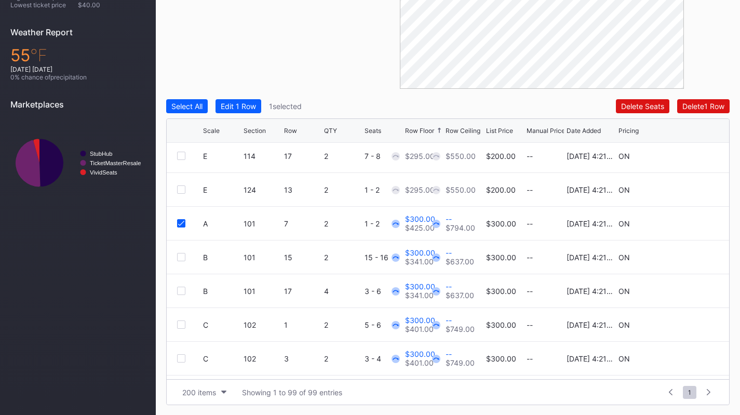
click at [183, 255] on div at bounding box center [181, 257] width 8 height 8
click at [181, 290] on div at bounding box center [181, 291] width 8 height 8
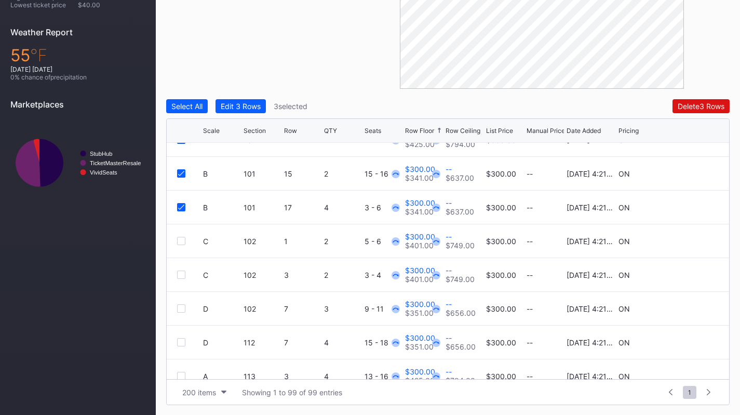
scroll to position [2860, 0]
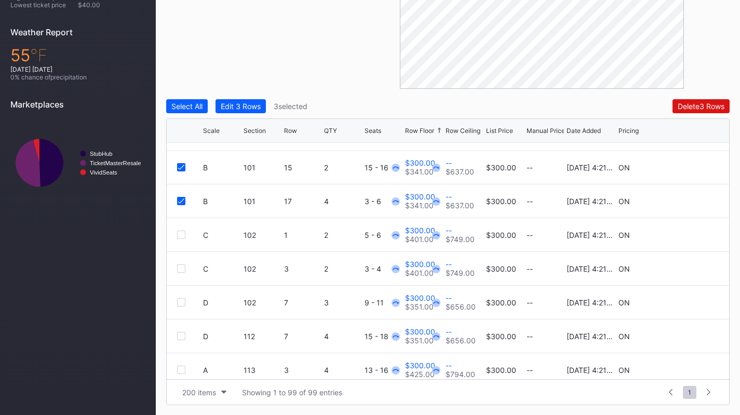
click at [182, 234] on div at bounding box center [181, 234] width 8 height 8
click at [182, 267] on div at bounding box center [181, 268] width 8 height 8
click at [181, 304] on div at bounding box center [181, 302] width 8 height 8
click at [180, 336] on div at bounding box center [181, 336] width 8 height 8
click at [184, 367] on div at bounding box center [181, 369] width 8 height 8
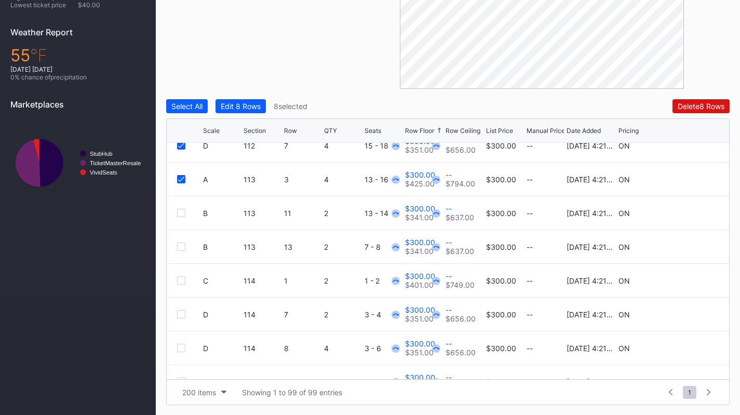
scroll to position [3053, 0]
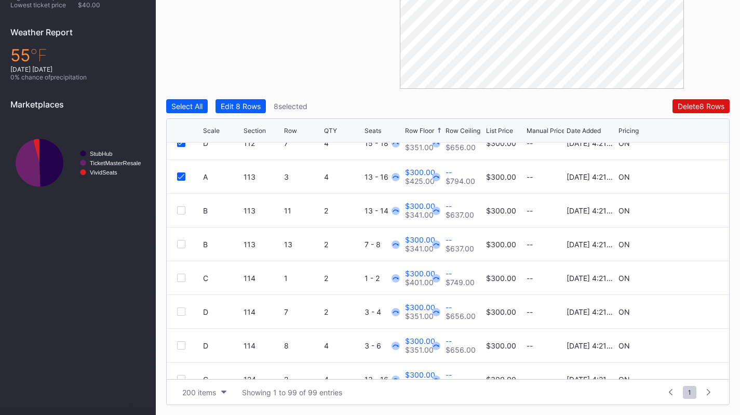
click at [184, 214] on div "B 113 11 2 13 - 14 $300.00 $341.00 -- $637.00 $300.00 -- [DATE] 4:21PM ON" at bounding box center [448, 211] width 562 height 34
click at [180, 210] on div at bounding box center [181, 210] width 8 height 8
click at [180, 240] on div at bounding box center [181, 244] width 8 height 8
click at [185, 274] on div at bounding box center [181, 278] width 8 height 8
click at [179, 313] on div at bounding box center [181, 311] width 8 height 8
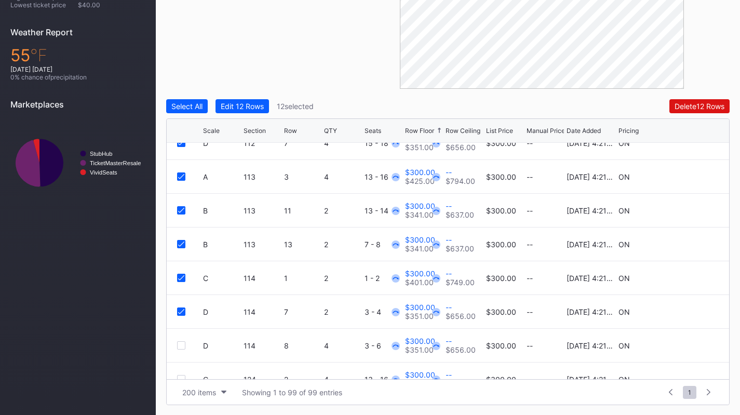
click at [182, 346] on div at bounding box center [181, 345] width 8 height 8
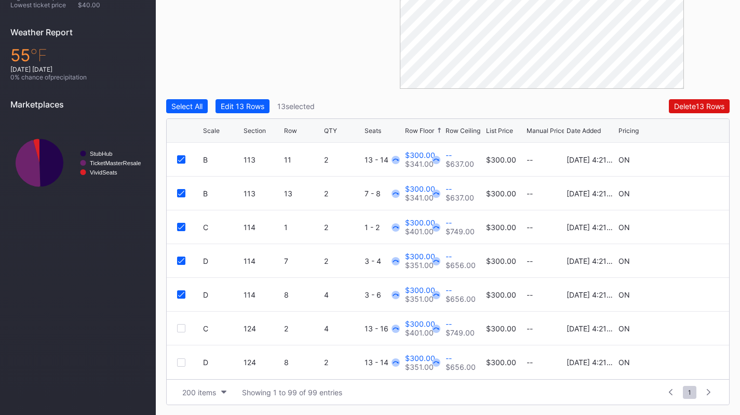
click at [184, 328] on div at bounding box center [181, 328] width 8 height 8
click at [183, 364] on div at bounding box center [181, 362] width 8 height 8
click at [262, 111] on button "Edit 15 Rows" at bounding box center [242, 106] width 54 height 14
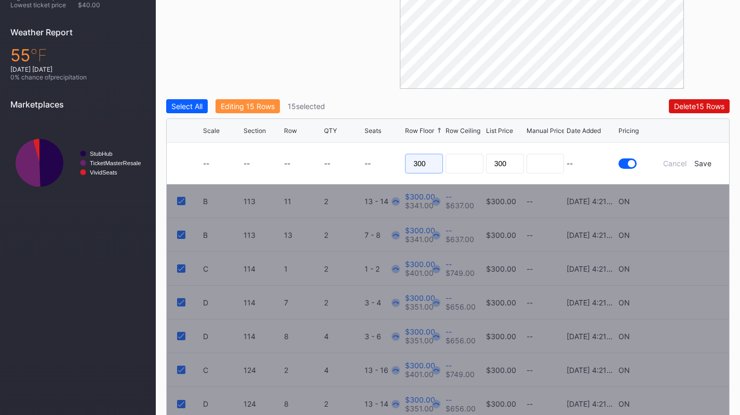
click at [427, 167] on input "300" at bounding box center [424, 164] width 38 height 20
click at [707, 159] on div "Save" at bounding box center [702, 163] width 17 height 9
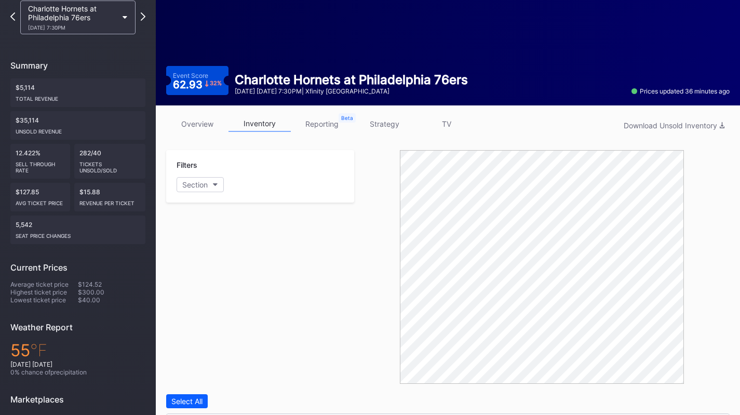
scroll to position [0, 0]
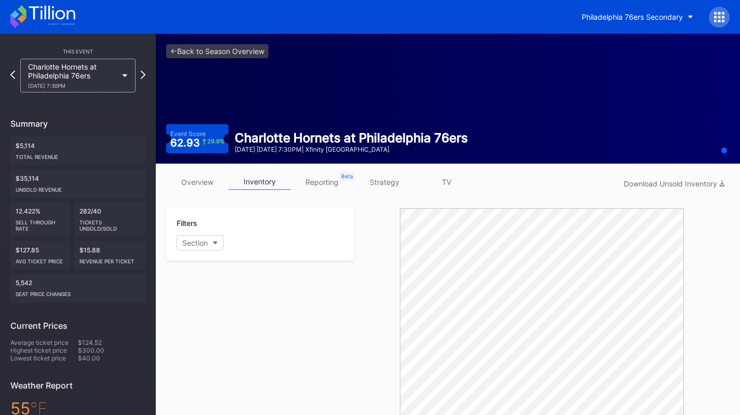
click at [202, 178] on link "overview" at bounding box center [197, 182] width 62 height 16
click at [48, 28] on icon at bounding box center [42, 16] width 65 height 23
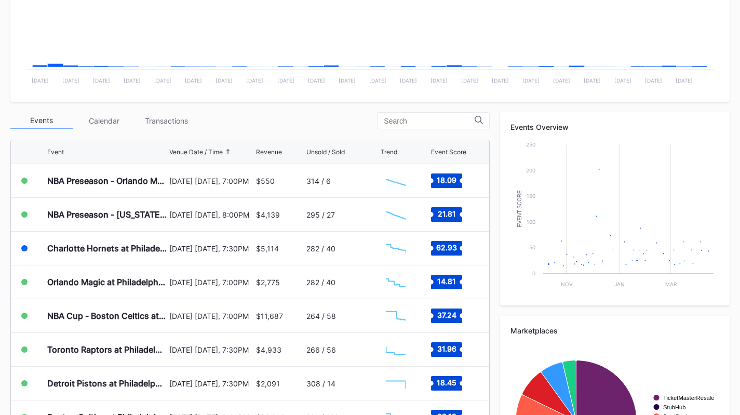
scroll to position [277, 0]
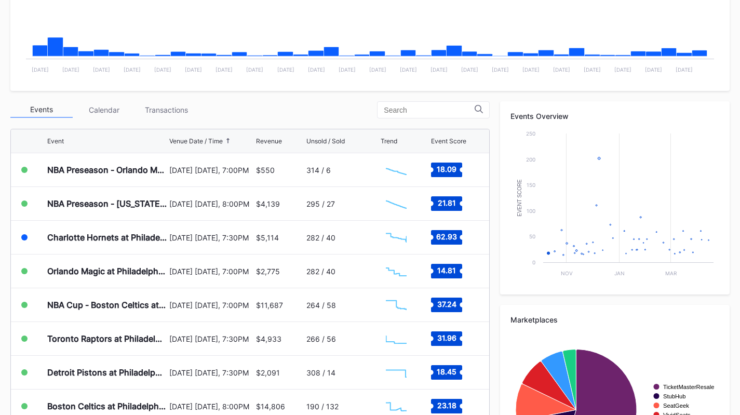
click at [167, 103] on div "Transactions" at bounding box center [166, 110] width 62 height 16
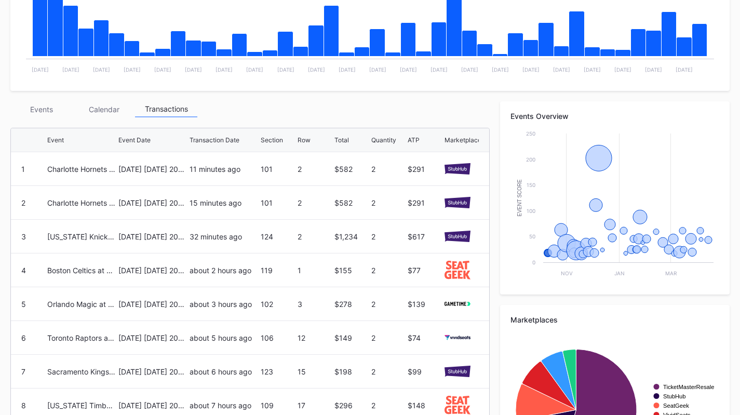
click at [40, 103] on div "Events" at bounding box center [41, 109] width 62 height 16
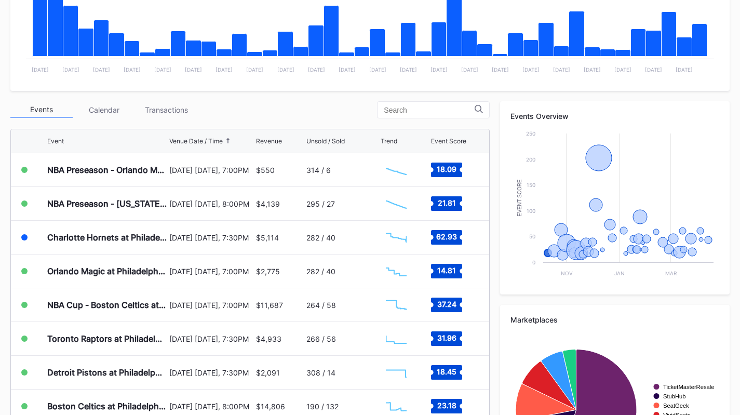
scroll to position [0, 0]
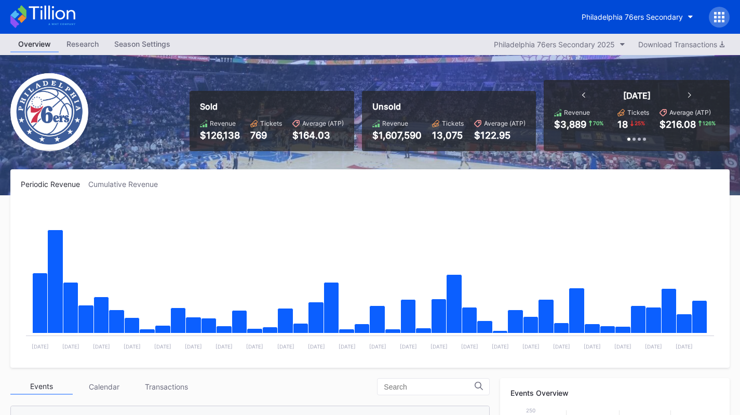
click at [672, 9] on button "Philadelphia 76ers Secondary" at bounding box center [637, 16] width 127 height 19
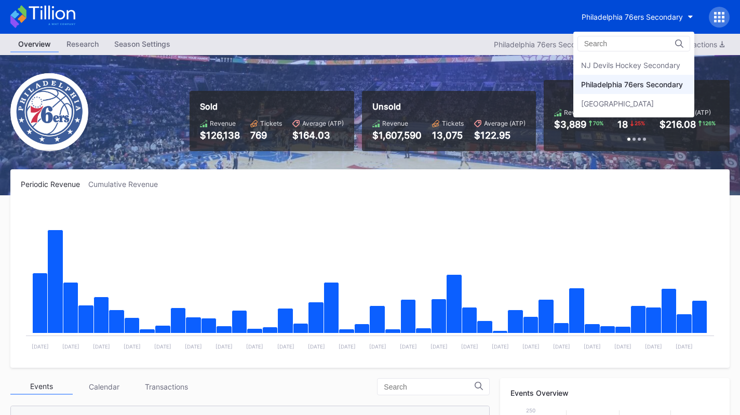
click at [653, 104] on div "Prudential Center Secondary" at bounding box center [617, 103] width 73 height 9
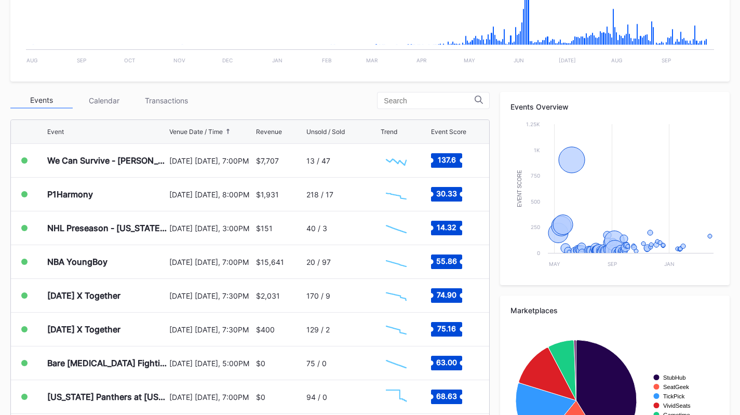
scroll to position [279, 0]
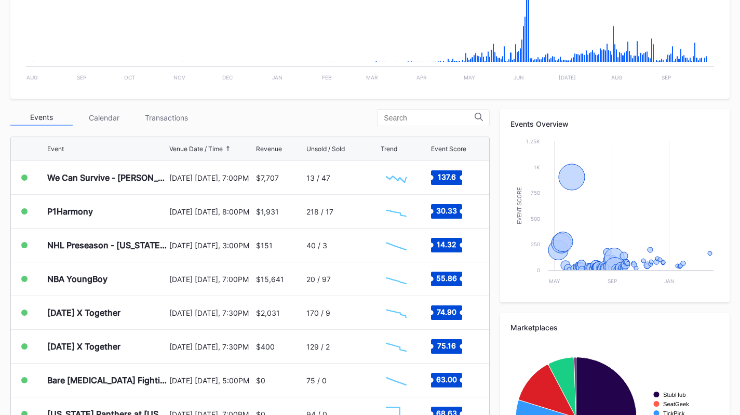
click at [281, 170] on div "$7,707" at bounding box center [280, 177] width 48 height 33
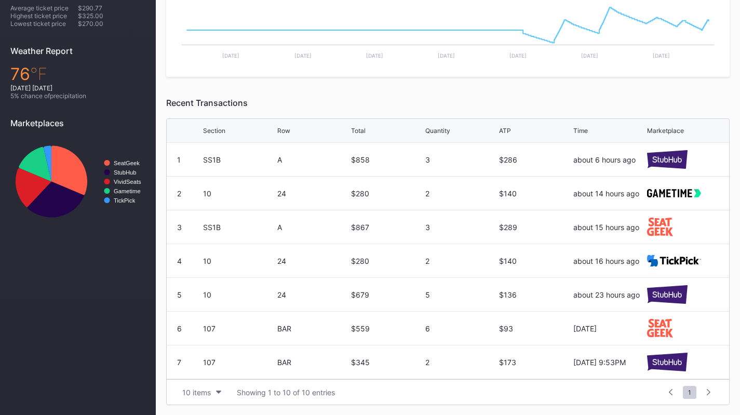
scroll to position [78, 0]
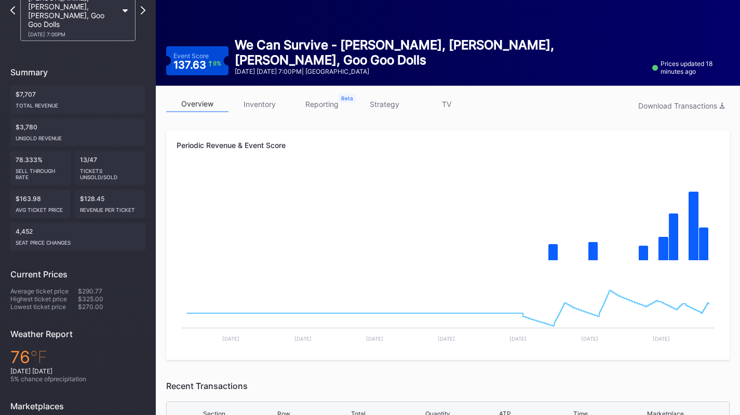
click at [258, 107] on link "inventory" at bounding box center [259, 104] width 62 height 16
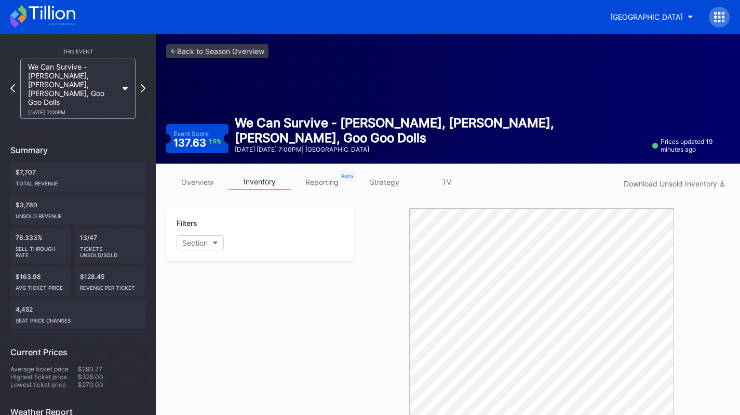
click at [643, 10] on button "Prudential Center Secondary" at bounding box center [651, 16] width 99 height 19
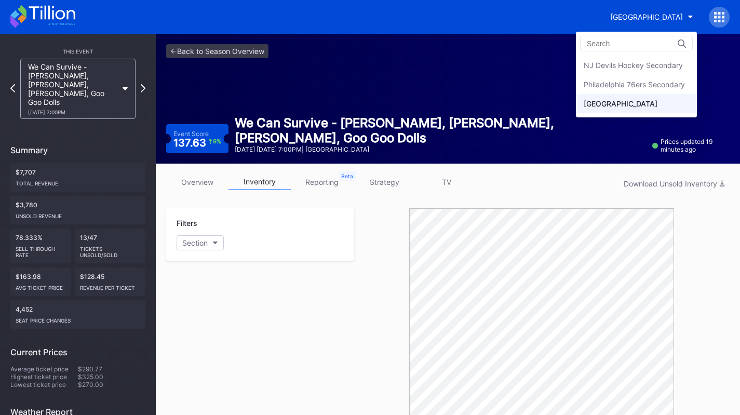
click at [642, 63] on div "NJ Devils Hockey Secondary" at bounding box center [632, 65] width 99 height 9
